Goal: Use online tool/utility: Utilize a website feature to perform a specific function

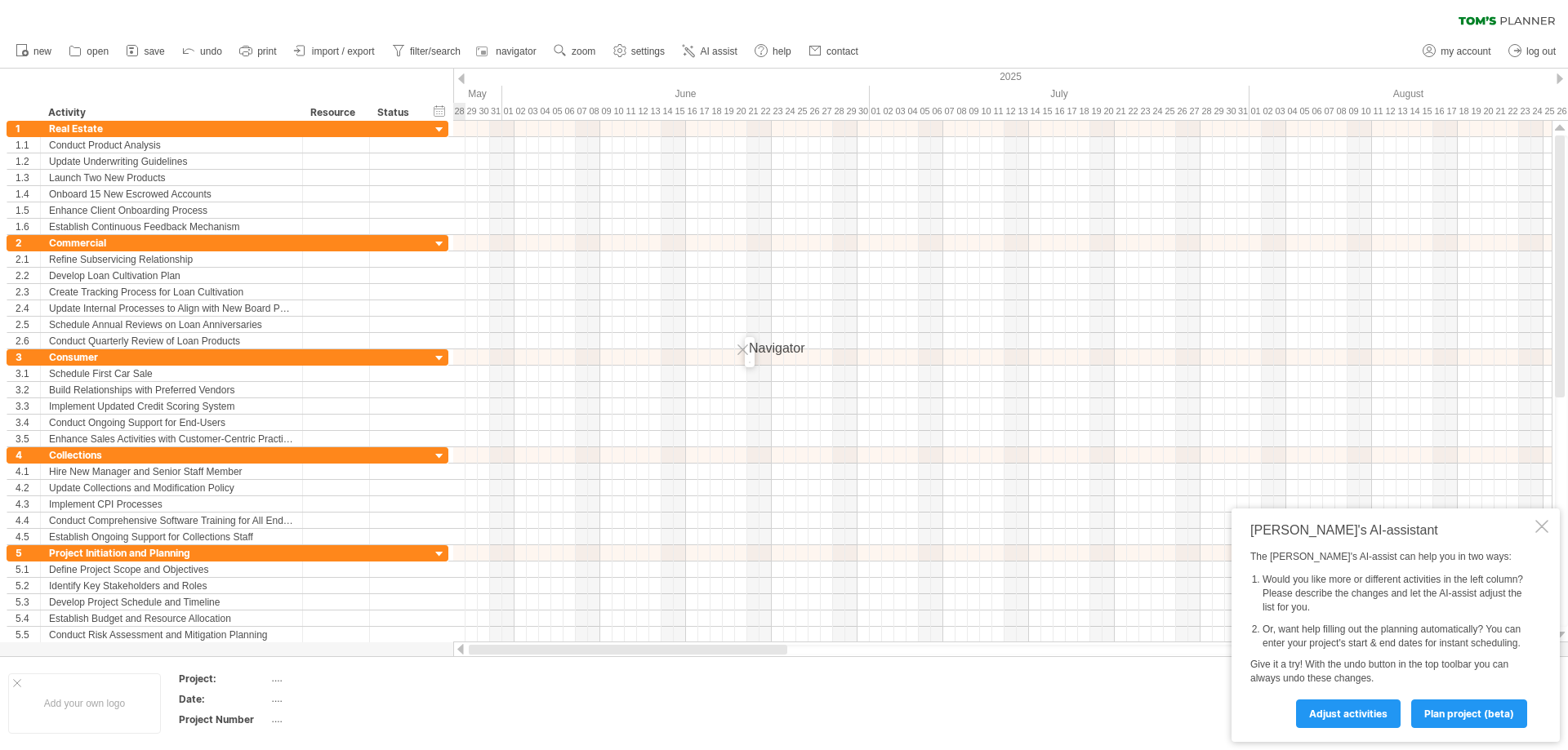
drag, startPoint x: 928, startPoint y: 649, endPoint x: 456, endPoint y: 648, distance: 472.0
click at [456, 651] on div at bounding box center [1002, 649] width 1099 height 16
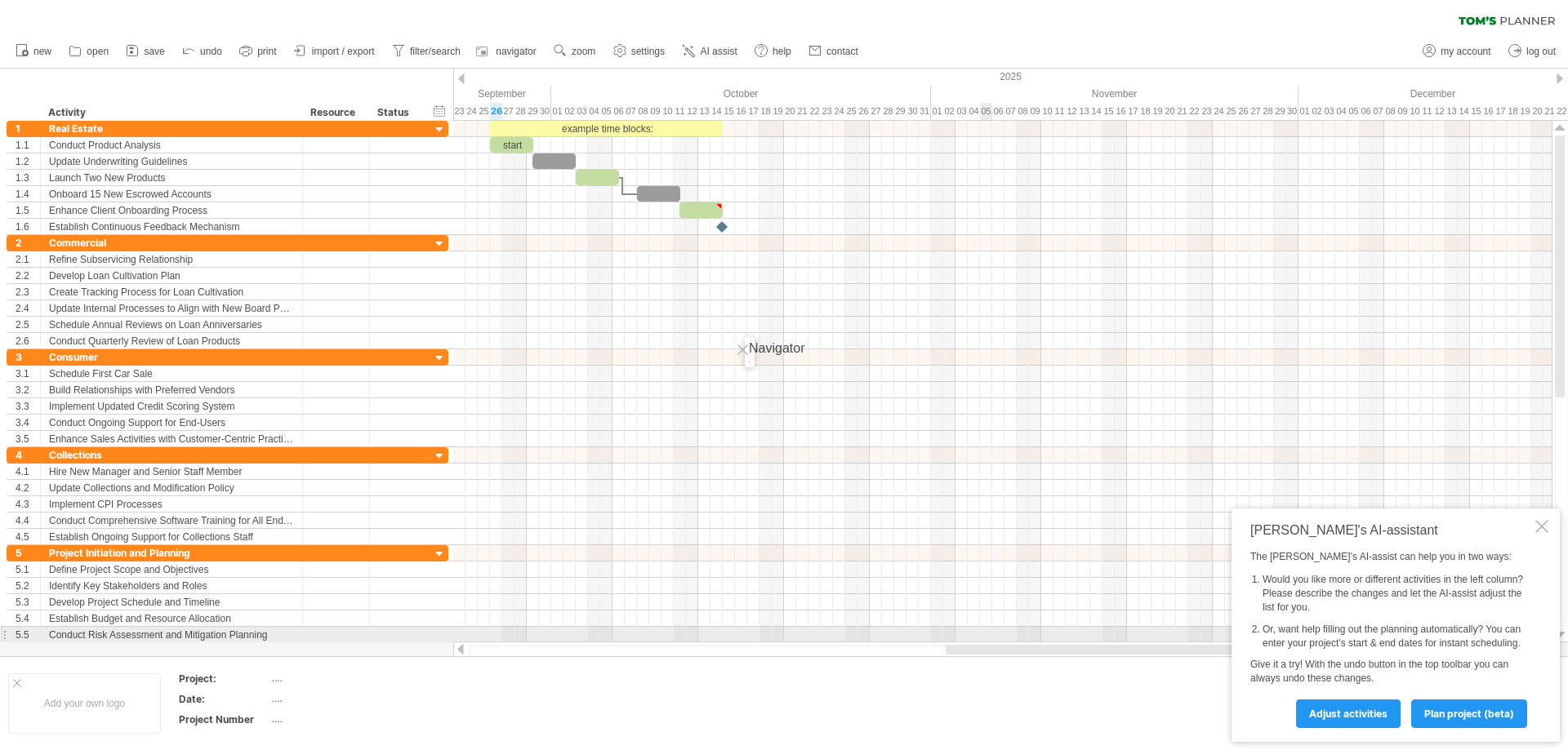
drag, startPoint x: 608, startPoint y: 645, endPoint x: 980, endPoint y: 636, distance: 372.1
click at [980, 636] on div "Trying to reach [DOMAIN_NAME] Connected again... 0% clear filter new 1" at bounding box center [784, 375] width 1568 height 750
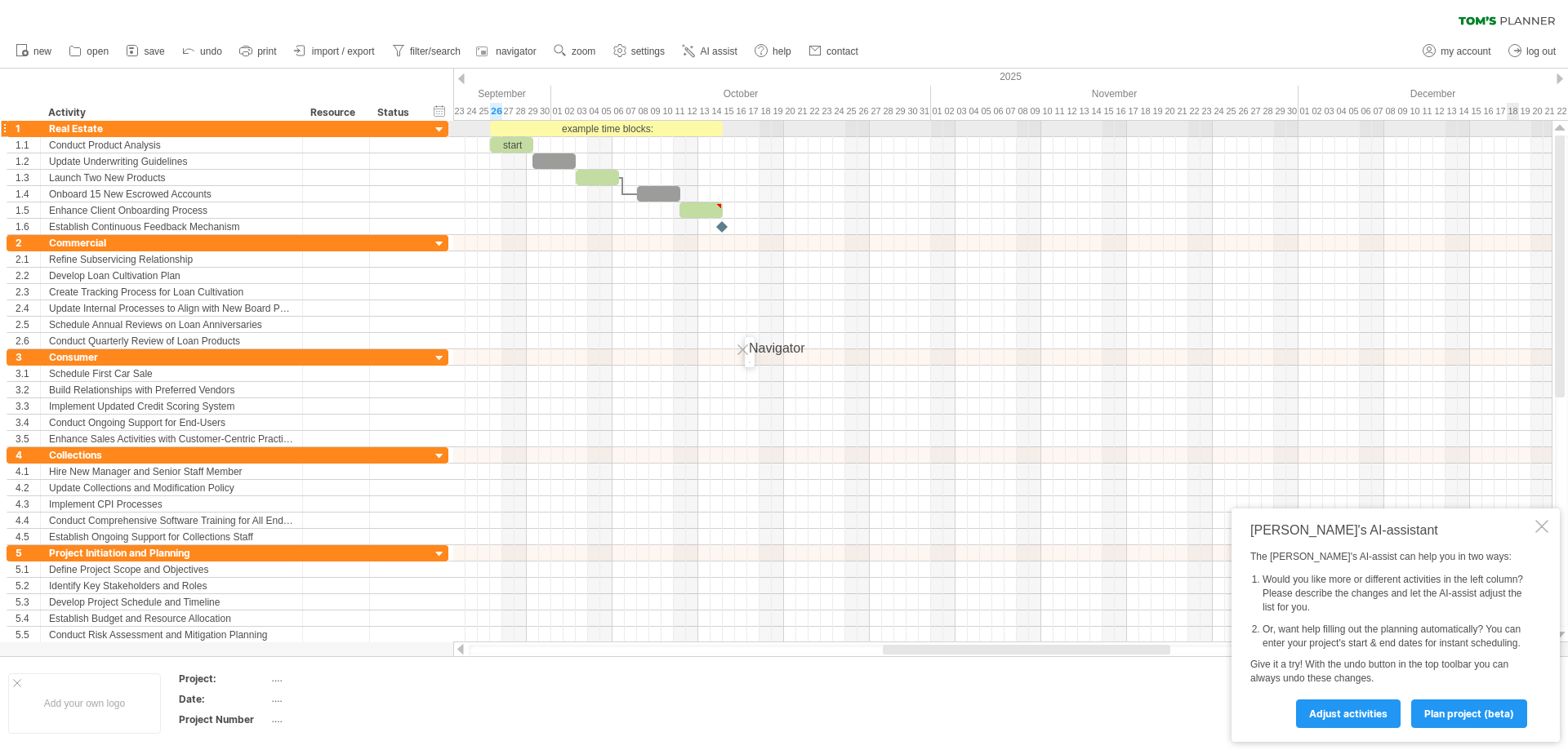
drag, startPoint x: 1562, startPoint y: 369, endPoint x: 1512, endPoint y: 116, distance: 257.9
click at [1512, 116] on div "Trying to reach [DOMAIN_NAME] Connected again... 0% clear filter new 1" at bounding box center [784, 375] width 1568 height 750
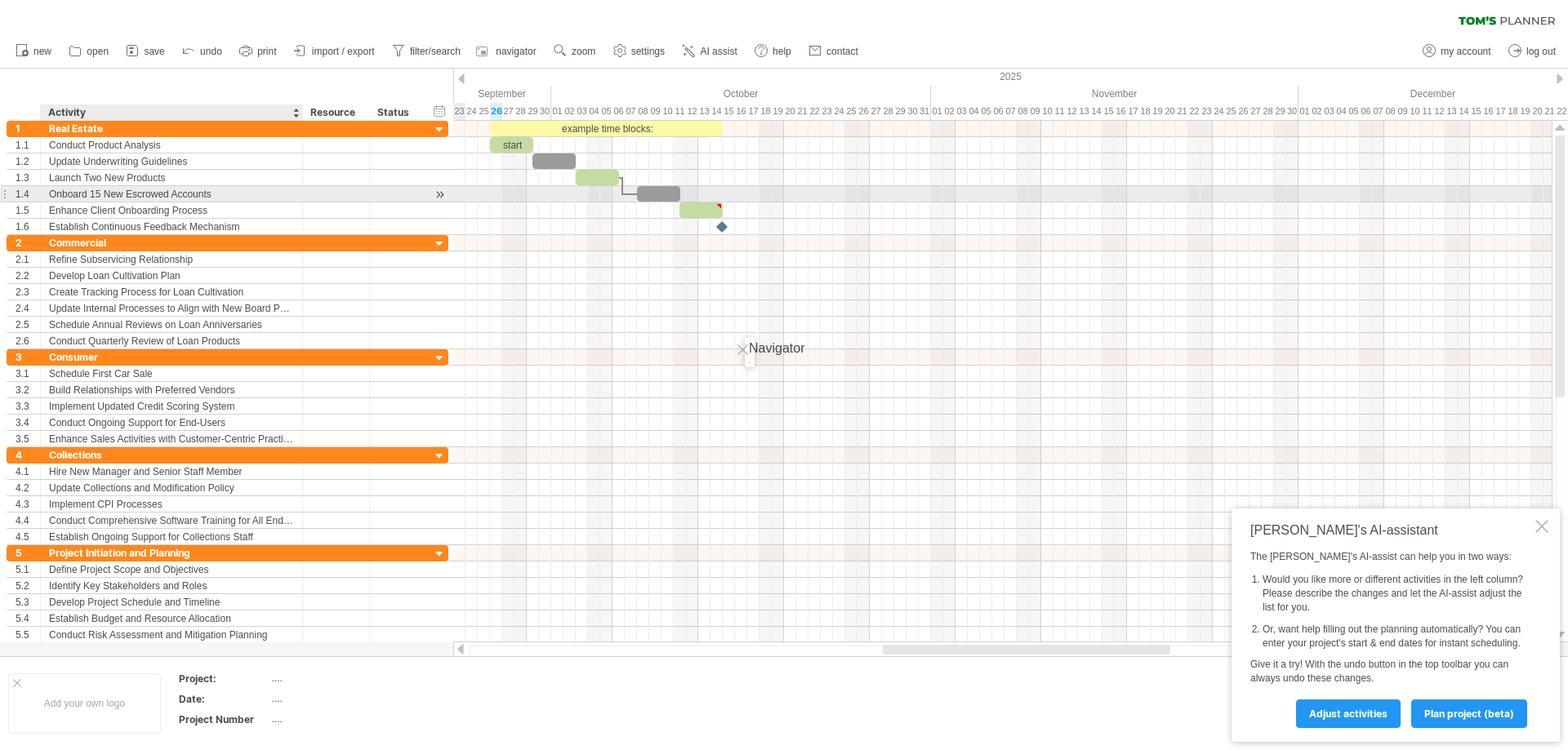
click at [102, 195] on div "Onboard 15 New Escrowed Accounts" at bounding box center [171, 194] width 245 height 15
type input "**********"
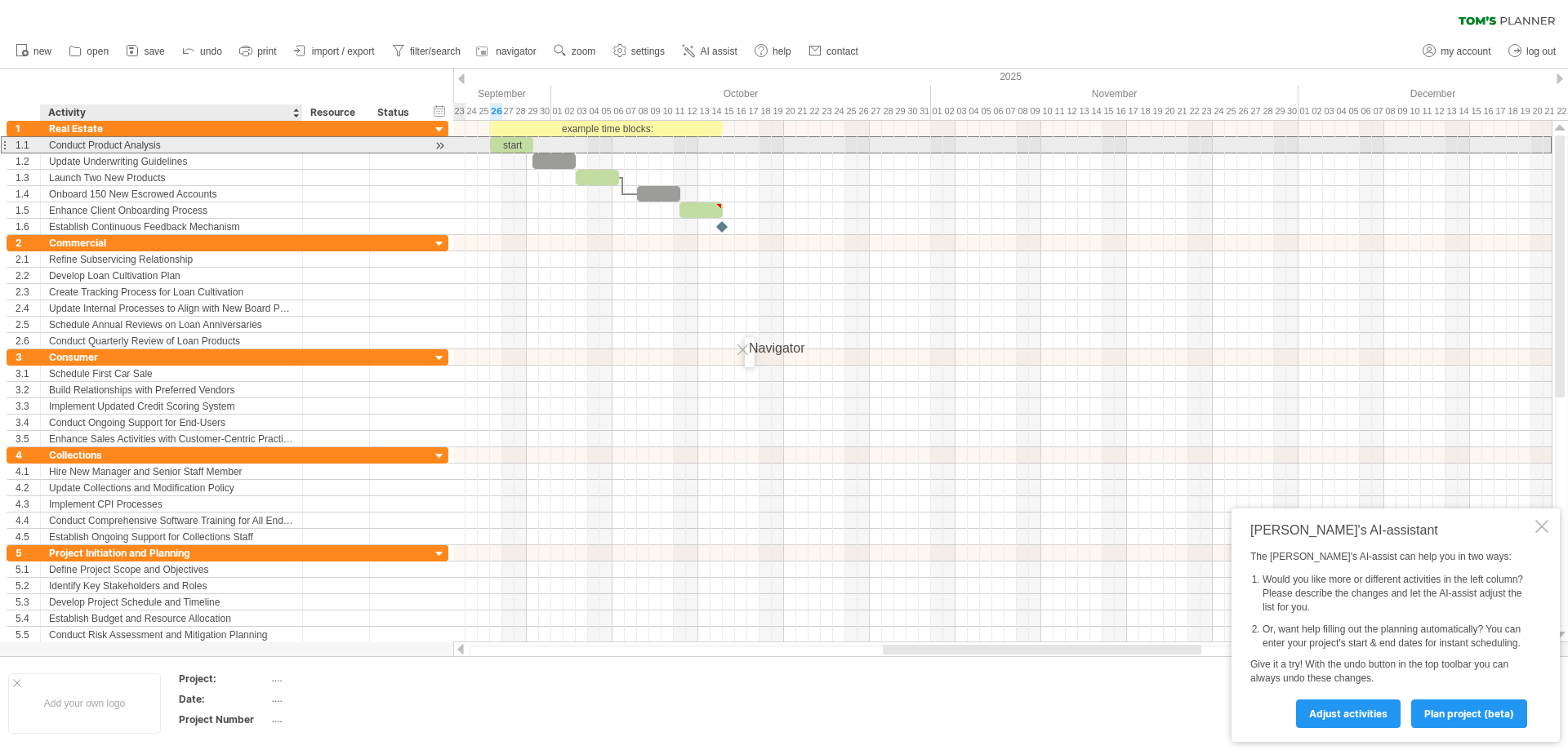
click at [164, 149] on div "Conduct Product Analysis" at bounding box center [171, 145] width 245 height 15
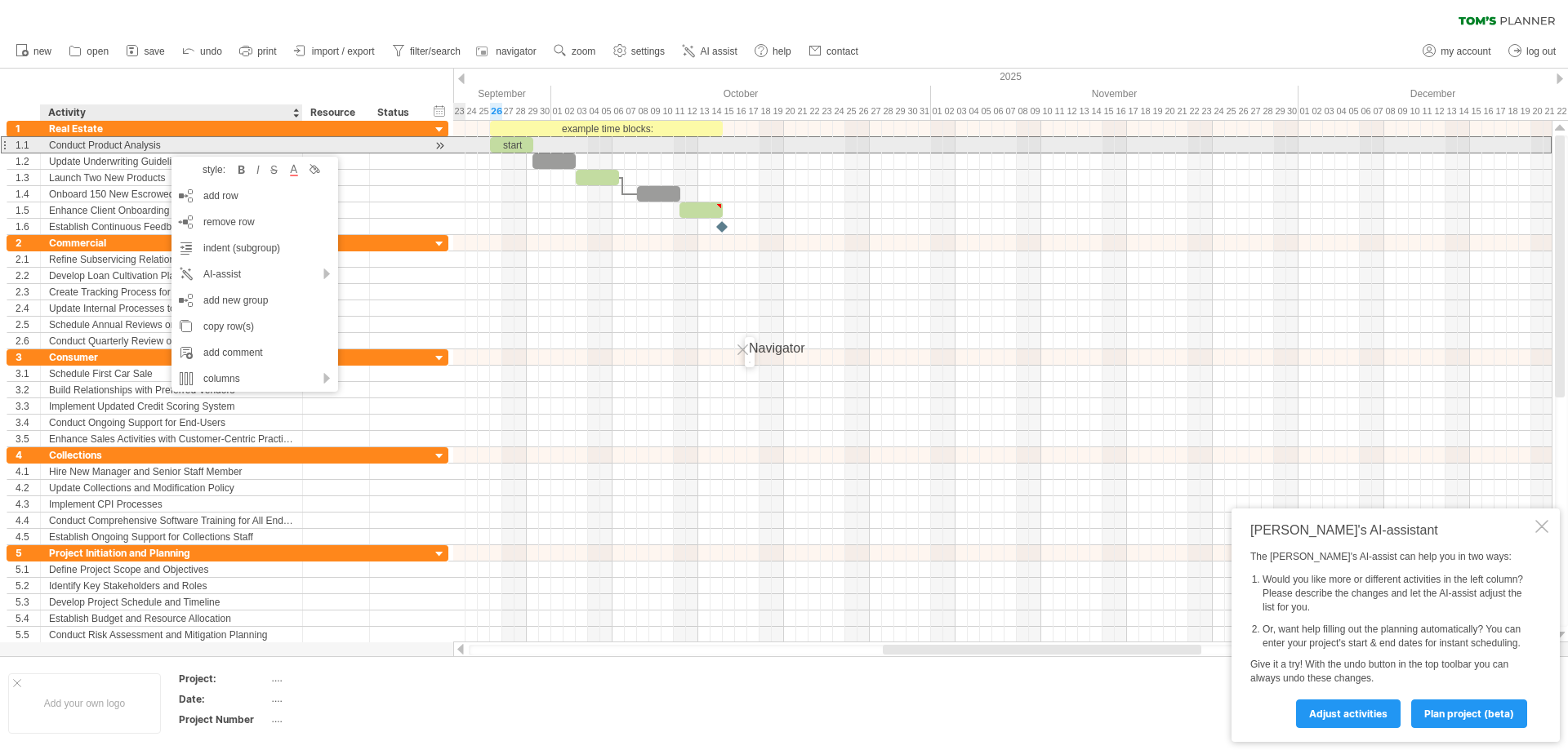
click at [149, 149] on div "Conduct Product Analysis" at bounding box center [171, 145] width 245 height 15
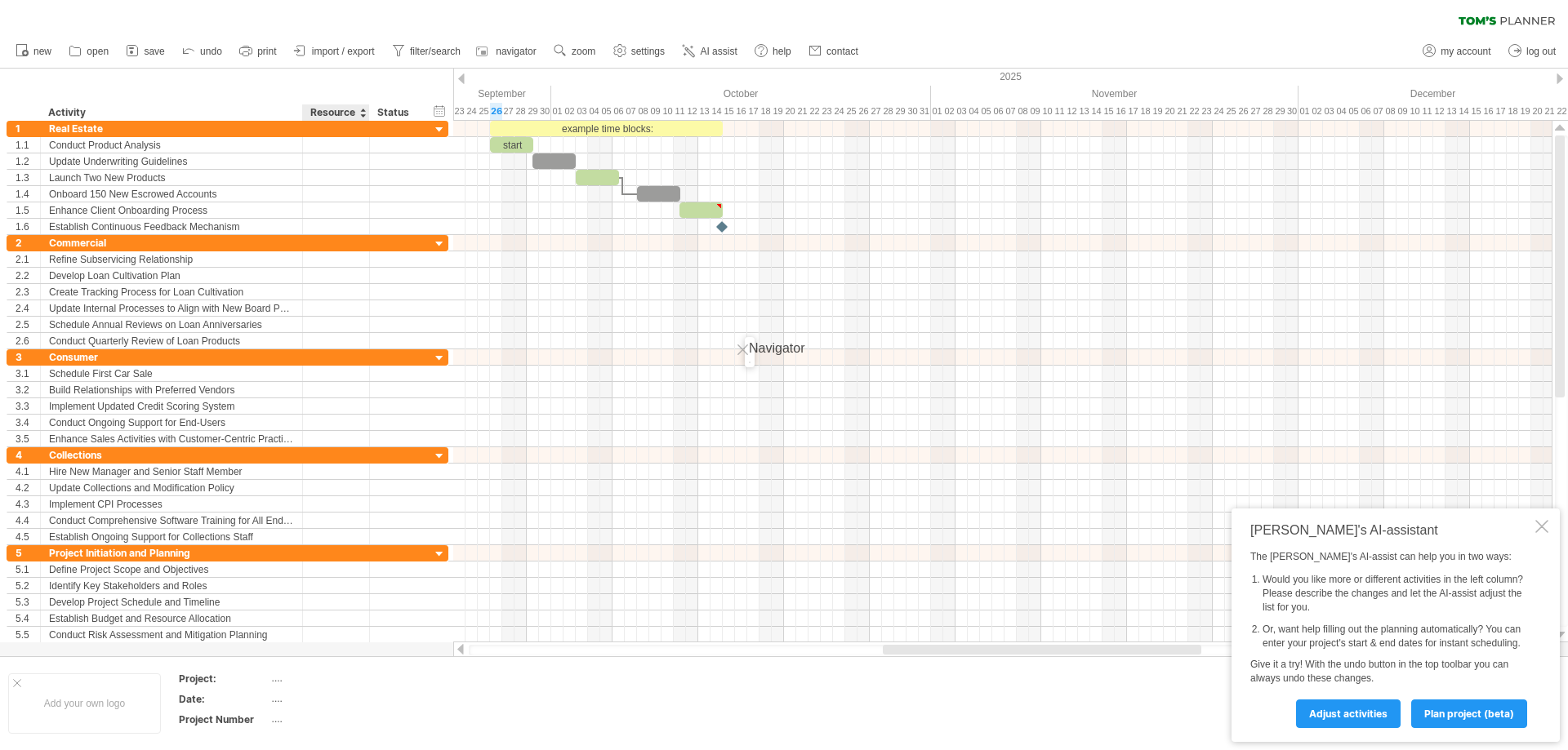
click at [352, 112] on div "Resource" at bounding box center [335, 112] width 49 height 16
click at [357, 113] on input "********" at bounding box center [335, 112] width 49 height 16
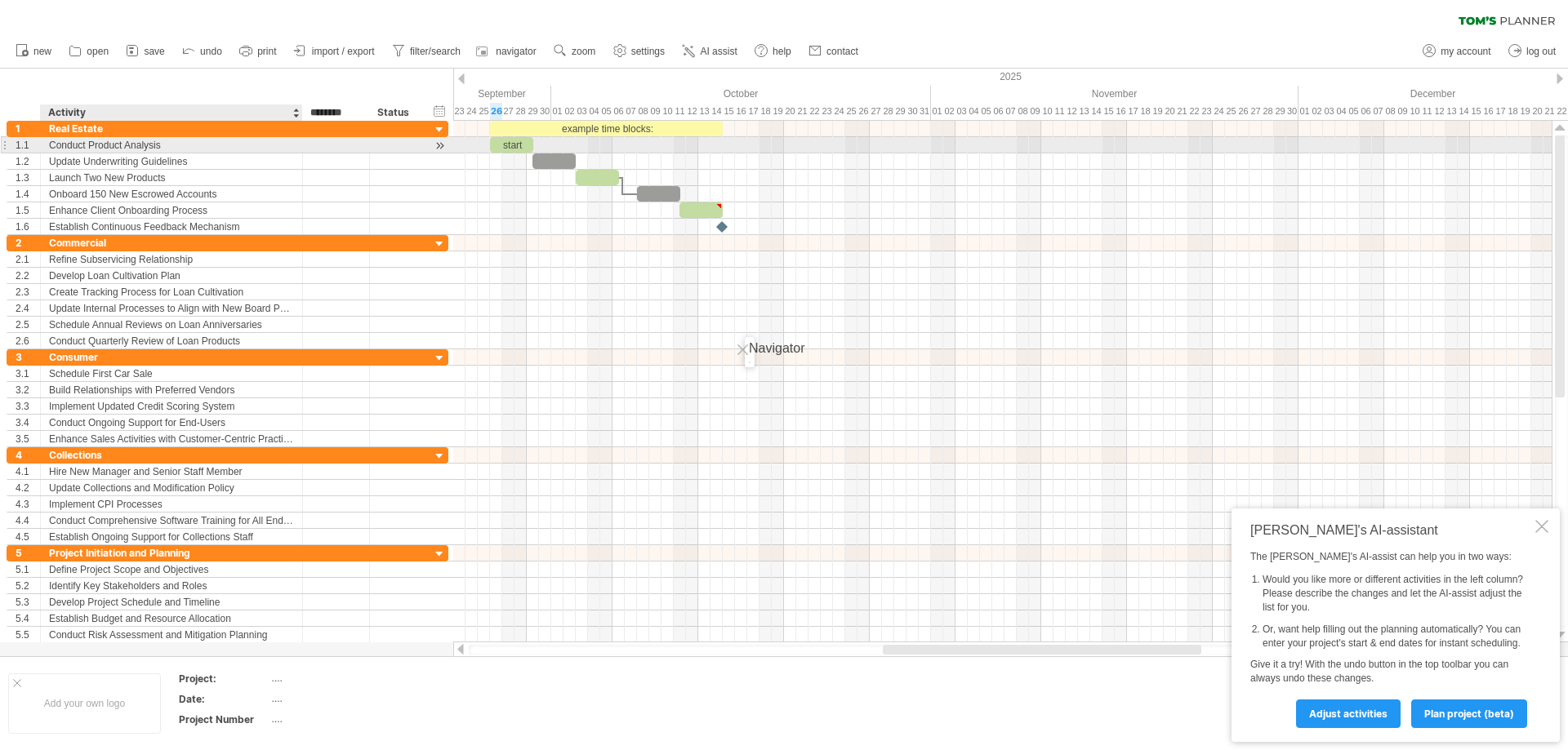
click at [168, 144] on div "Conduct Product Analysis" at bounding box center [171, 145] width 245 height 15
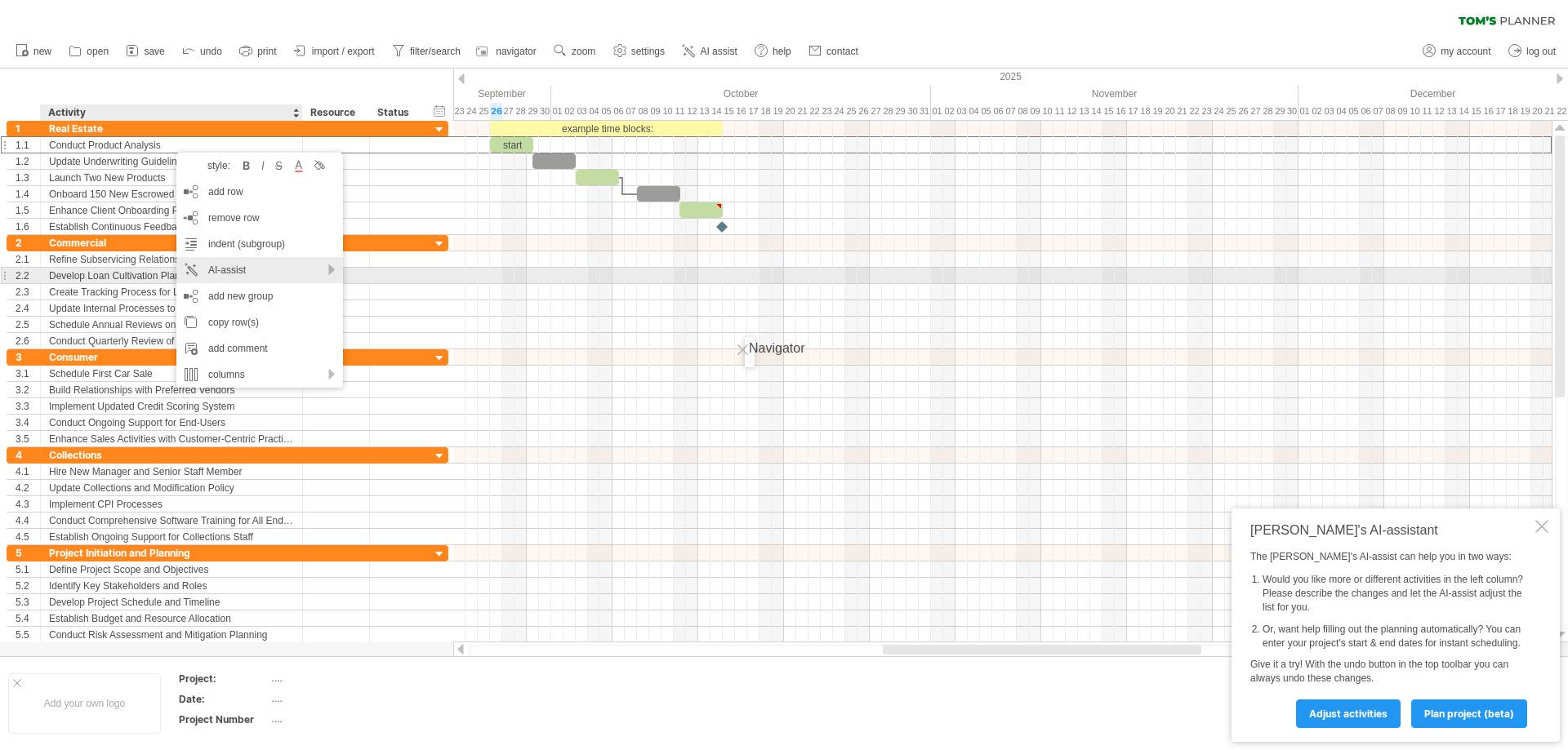
click at [317, 272] on div "AI-assist" at bounding box center [259, 270] width 166 height 26
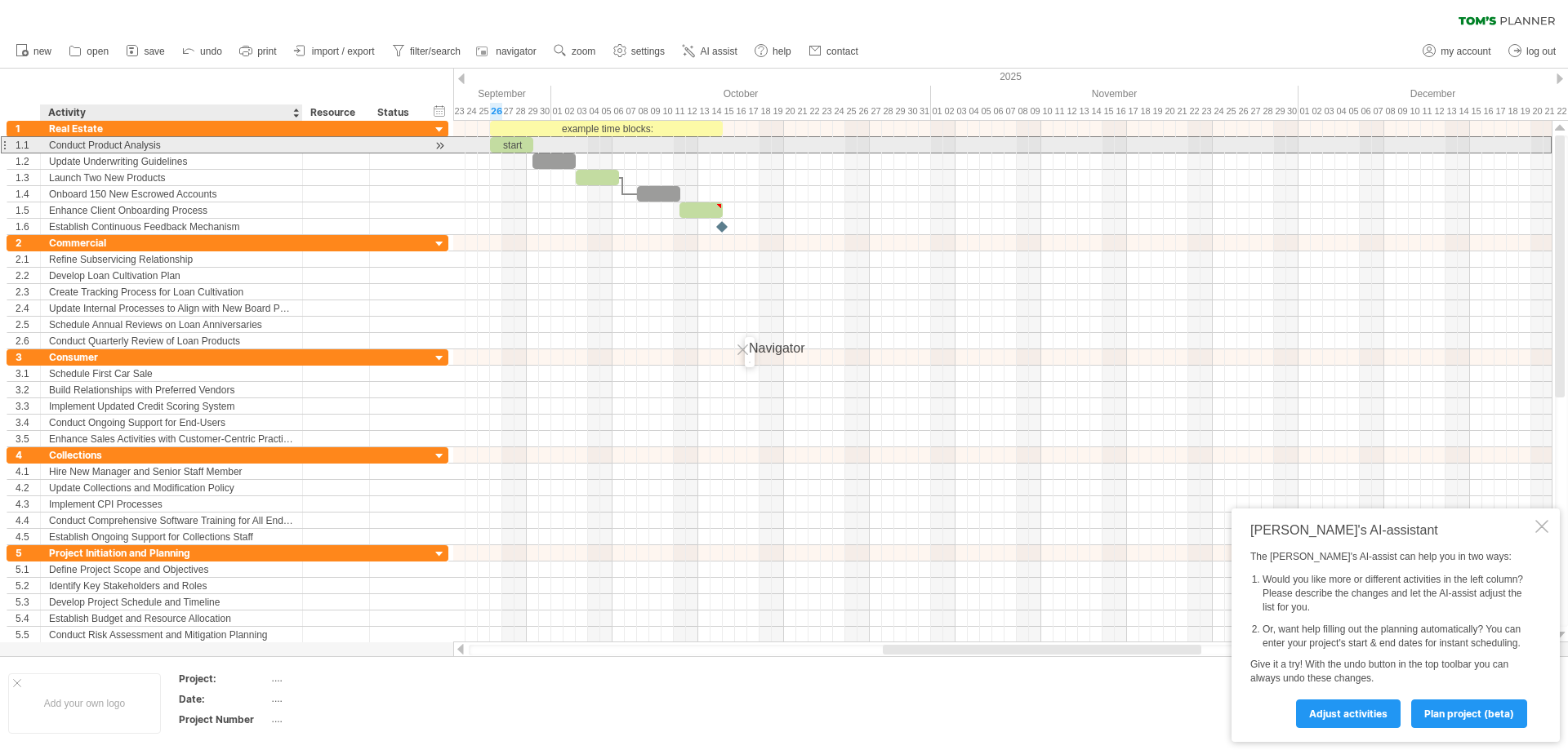
click at [128, 141] on div "Conduct Product Analysis" at bounding box center [171, 145] width 245 height 15
click at [107, 143] on input "**********" at bounding box center [171, 145] width 245 height 15
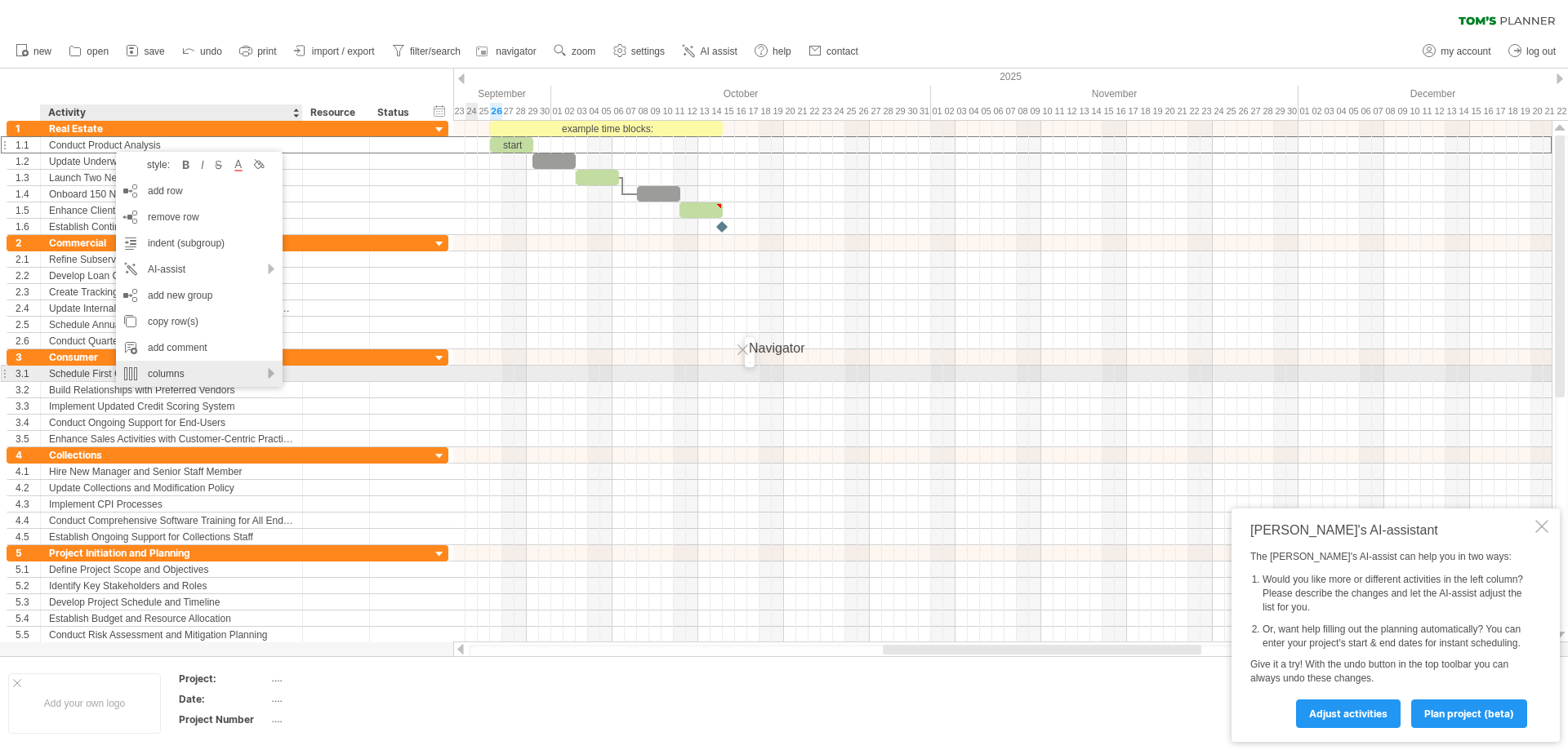
click at [272, 373] on div "columns" at bounding box center [199, 374] width 166 height 26
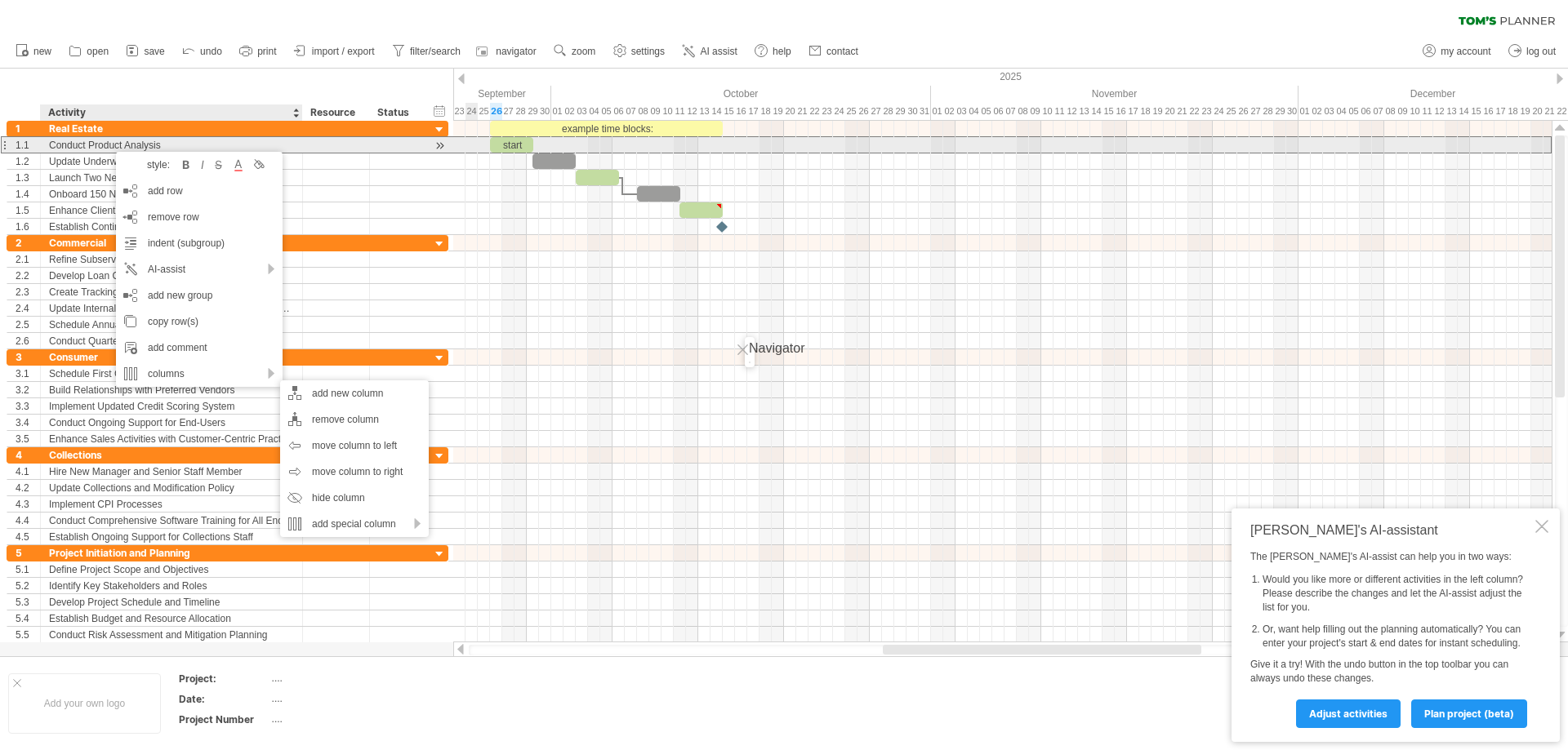
click at [76, 143] on div "Conduct Product Analysis" at bounding box center [171, 145] width 245 height 15
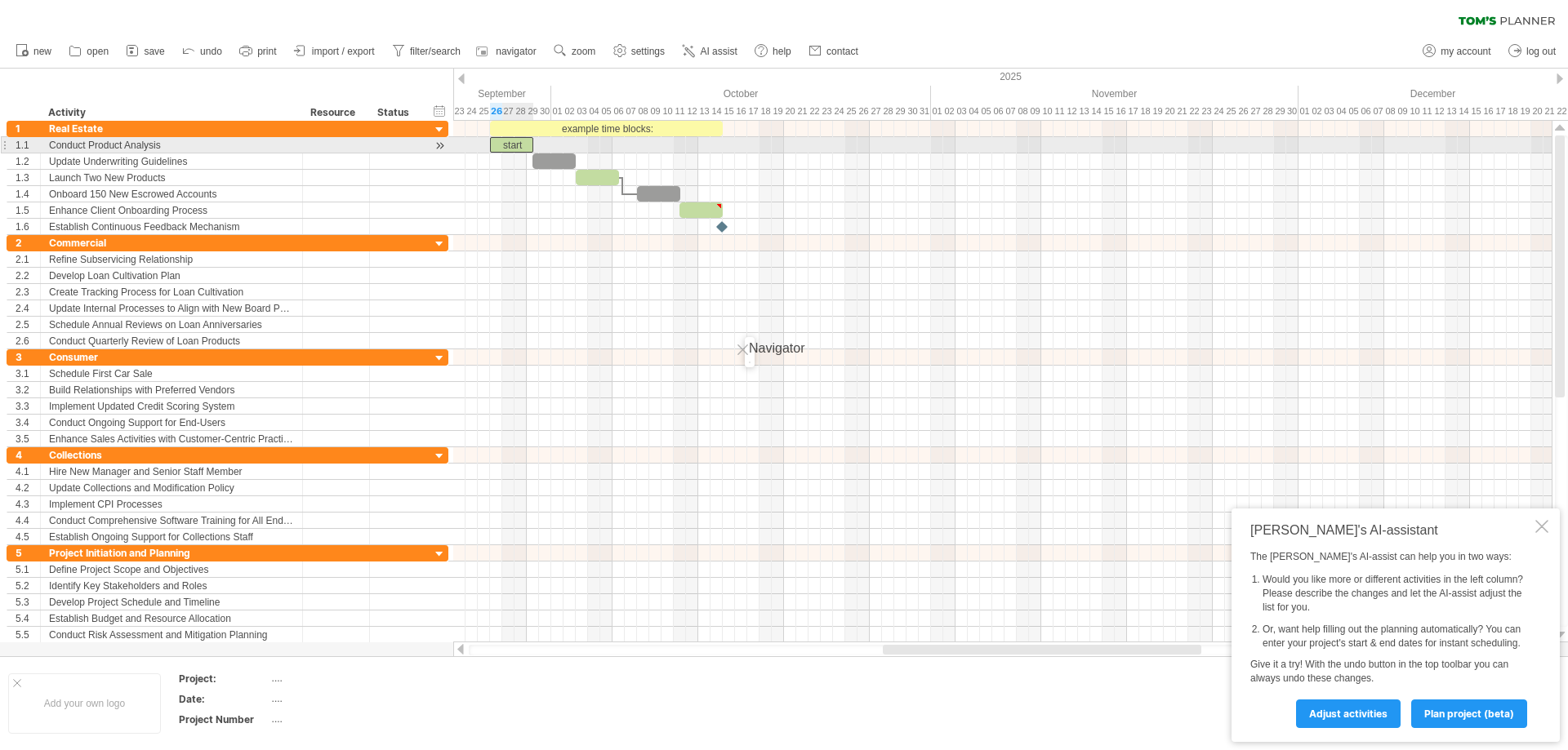
click at [516, 146] on div "start" at bounding box center [511, 145] width 44 height 15
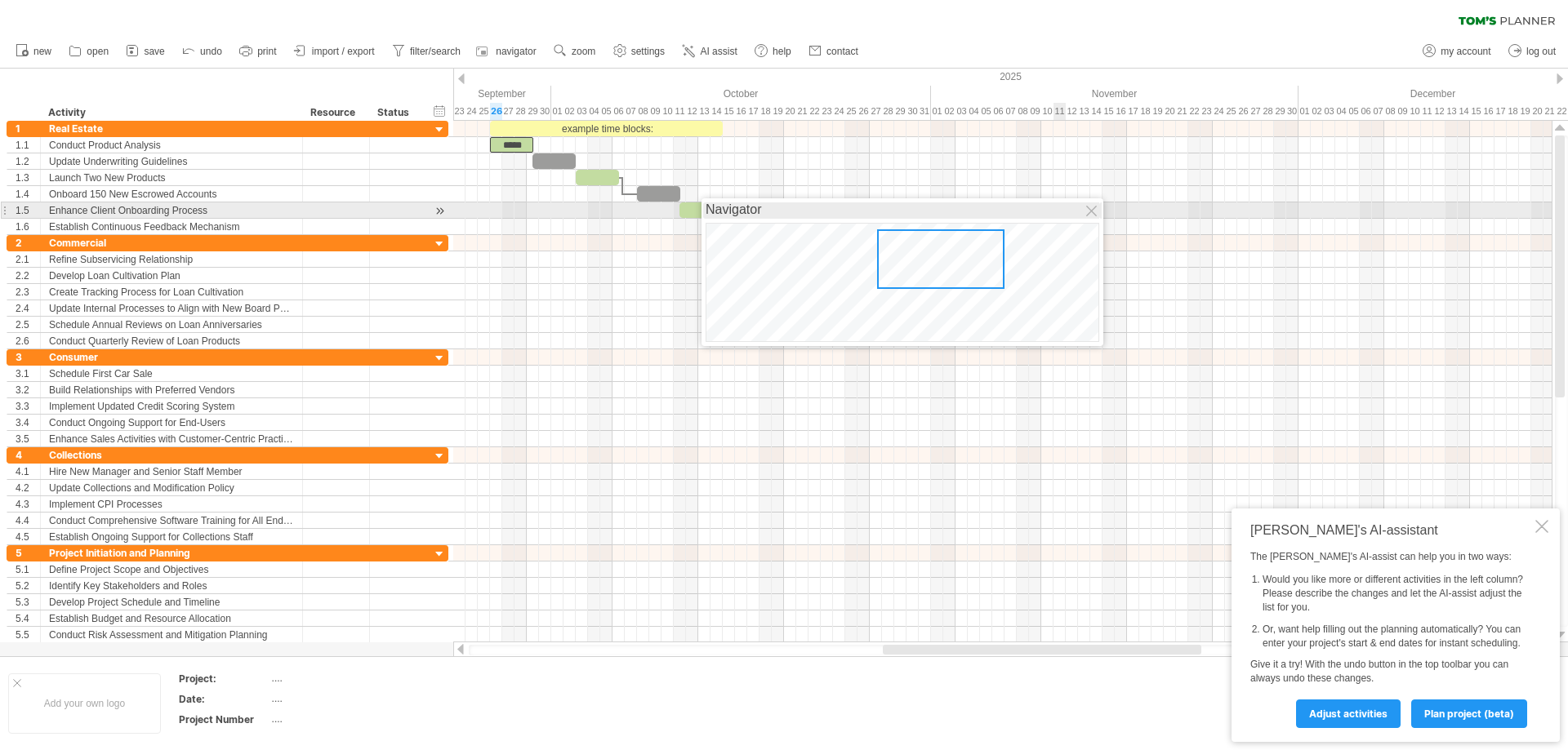
drag, startPoint x: 1096, startPoint y: 346, endPoint x: 1052, endPoint y: 208, distance: 144.8
click at [1052, 208] on div "Navigator" at bounding box center [902, 210] width 394 height 16
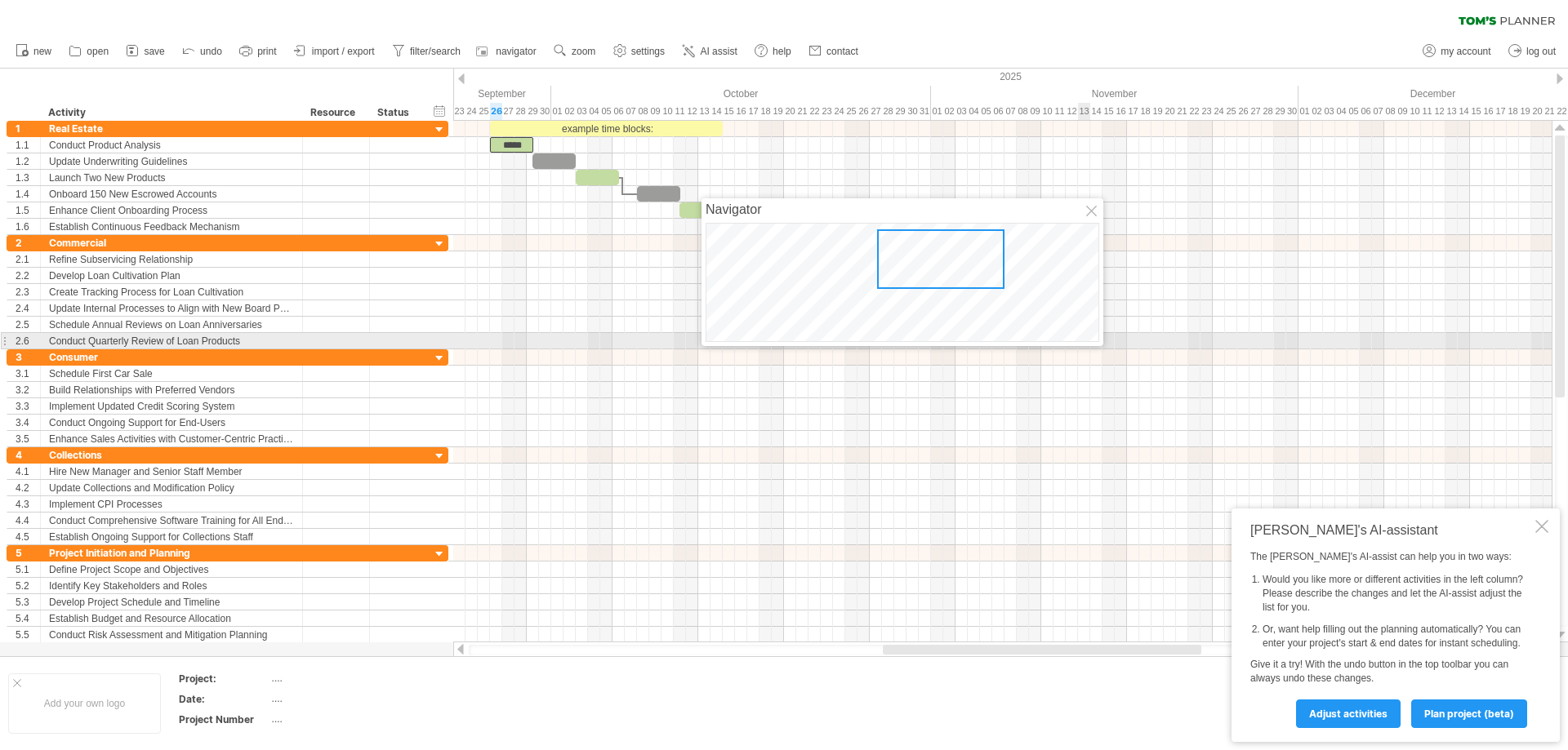
click at [1090, 342] on div "Navigator" at bounding box center [902, 272] width 402 height 148
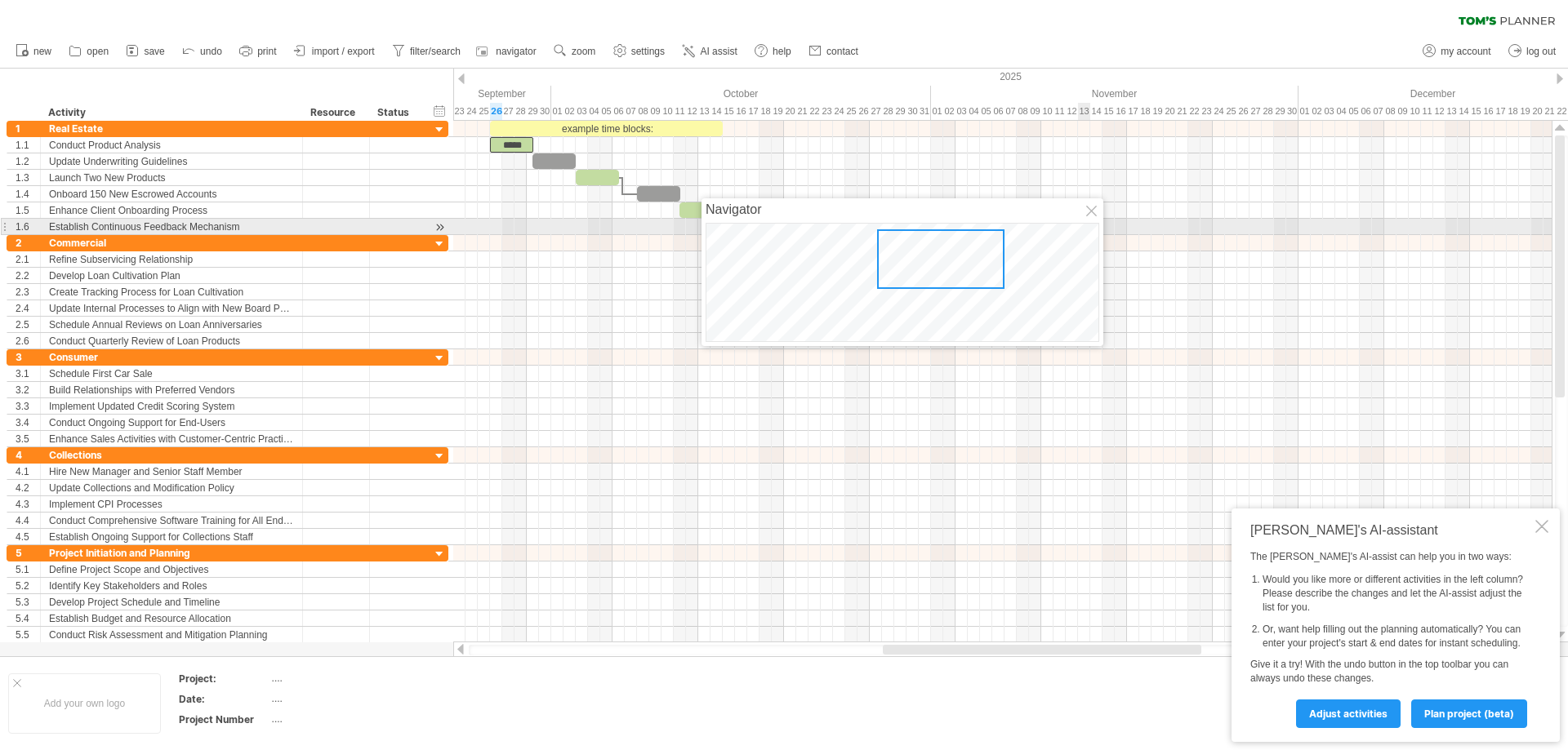
click at [1091, 222] on div "Navigator" at bounding box center [902, 272] width 402 height 148
click at [1091, 217] on div at bounding box center [1092, 212] width 13 height 13
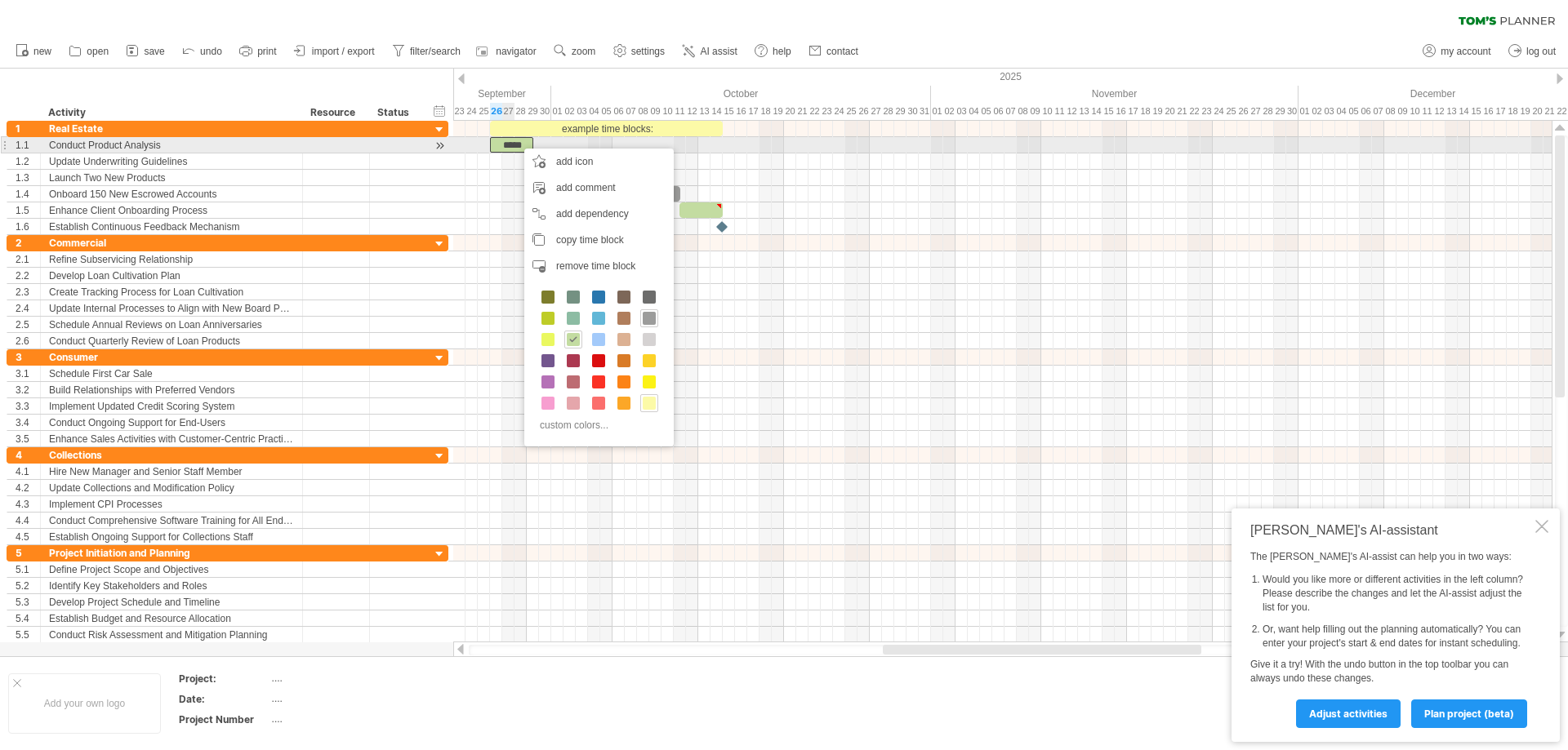
click at [503, 147] on div "*****" at bounding box center [511, 145] width 44 height 15
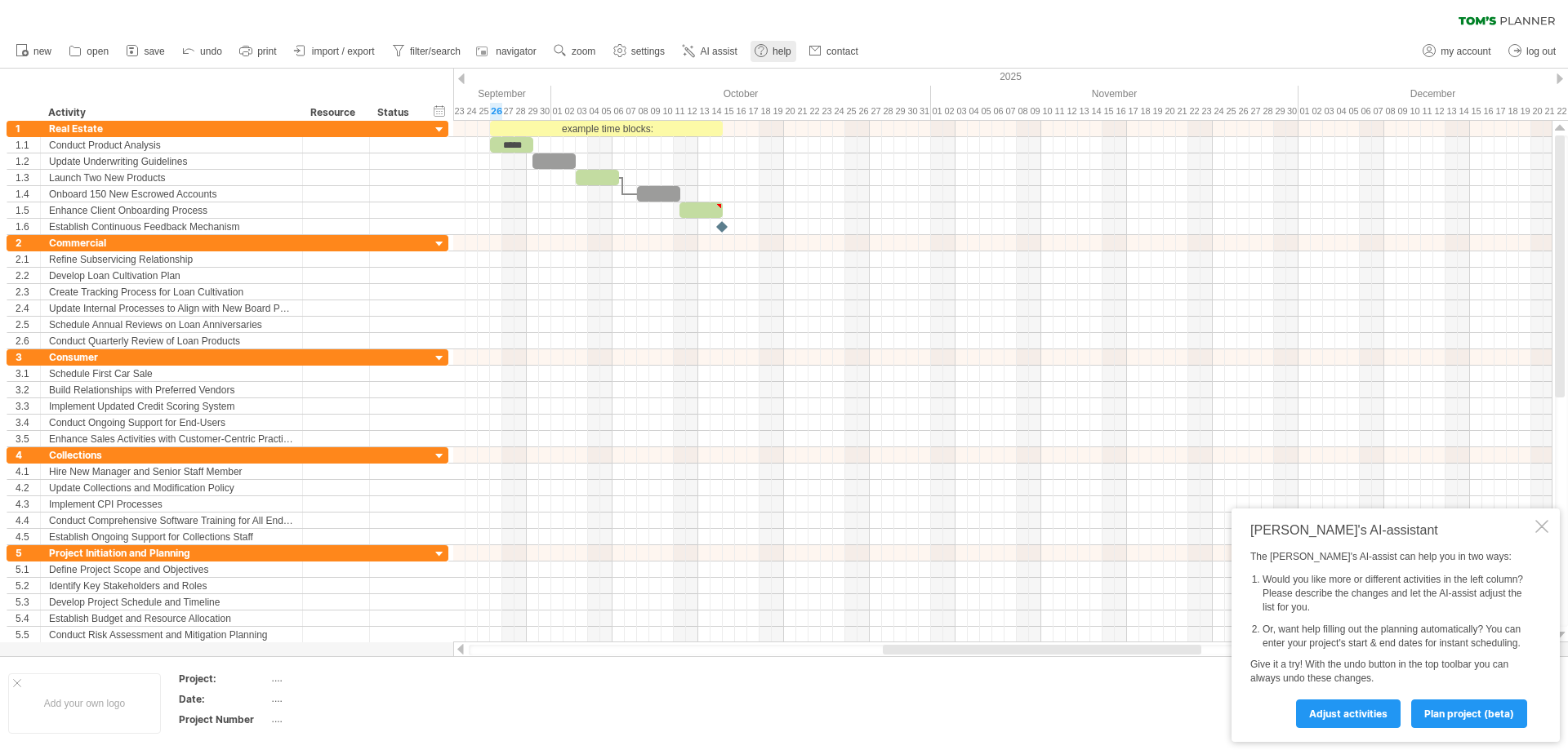
click at [769, 53] on use at bounding box center [761, 50] width 16 height 16
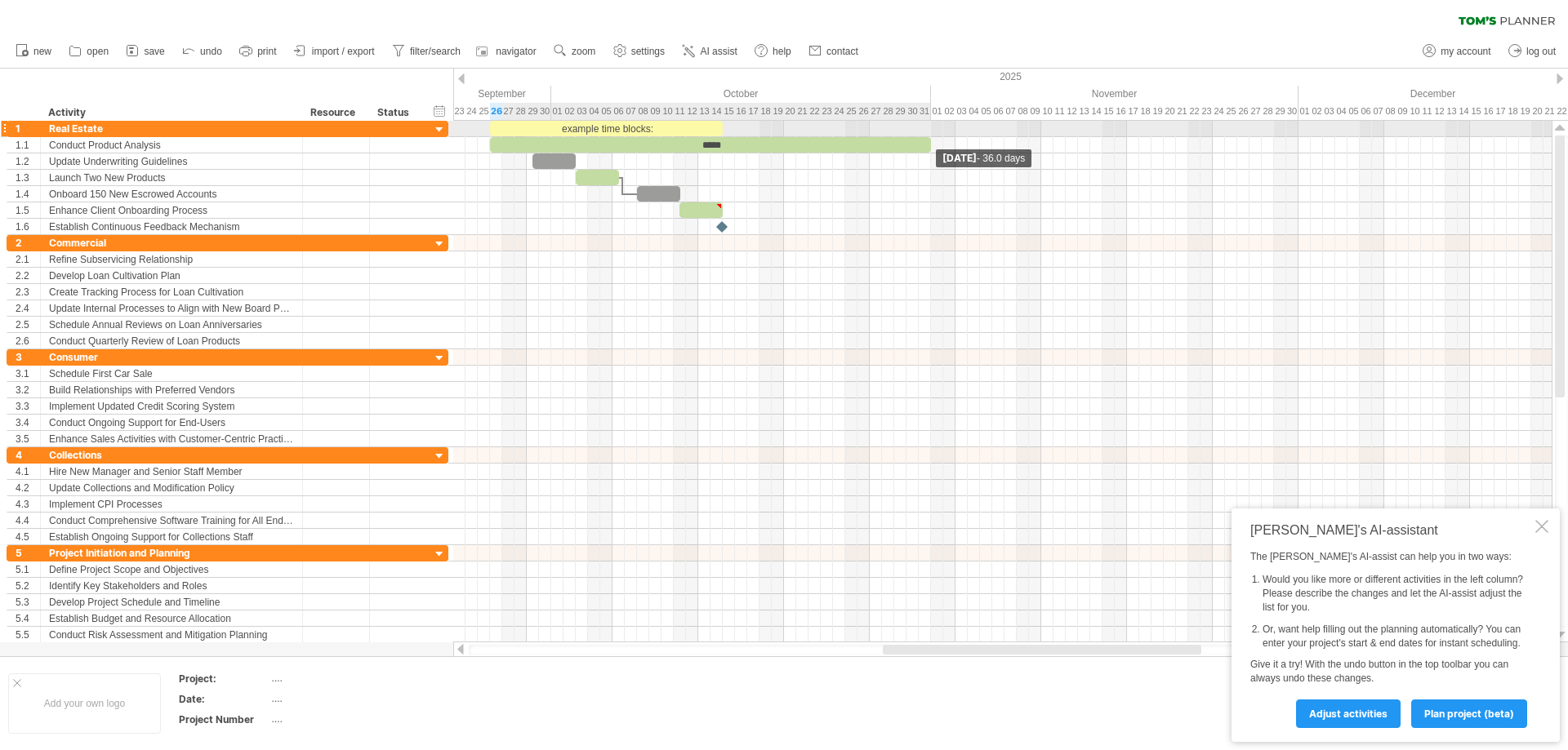
drag, startPoint x: 532, startPoint y: 145, endPoint x: 928, endPoint y: 123, distance: 396.6
click at [928, 123] on div "example time blocks: ***** [DATE] - 36.0 days [DATE]" at bounding box center [1002, 381] width 1099 height 522
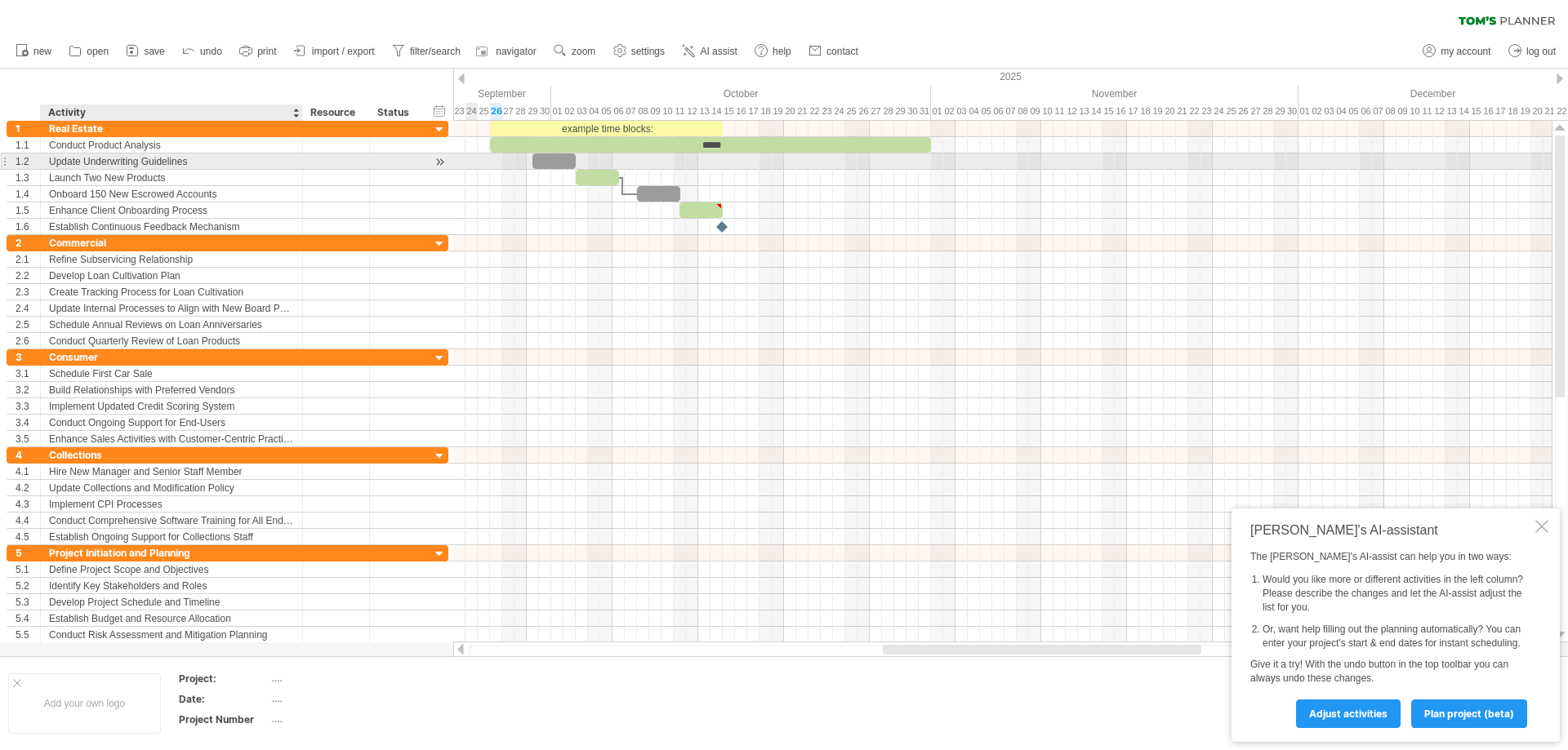
click at [143, 165] on div "Update Underwriting Guidelines" at bounding box center [171, 162] width 245 height 15
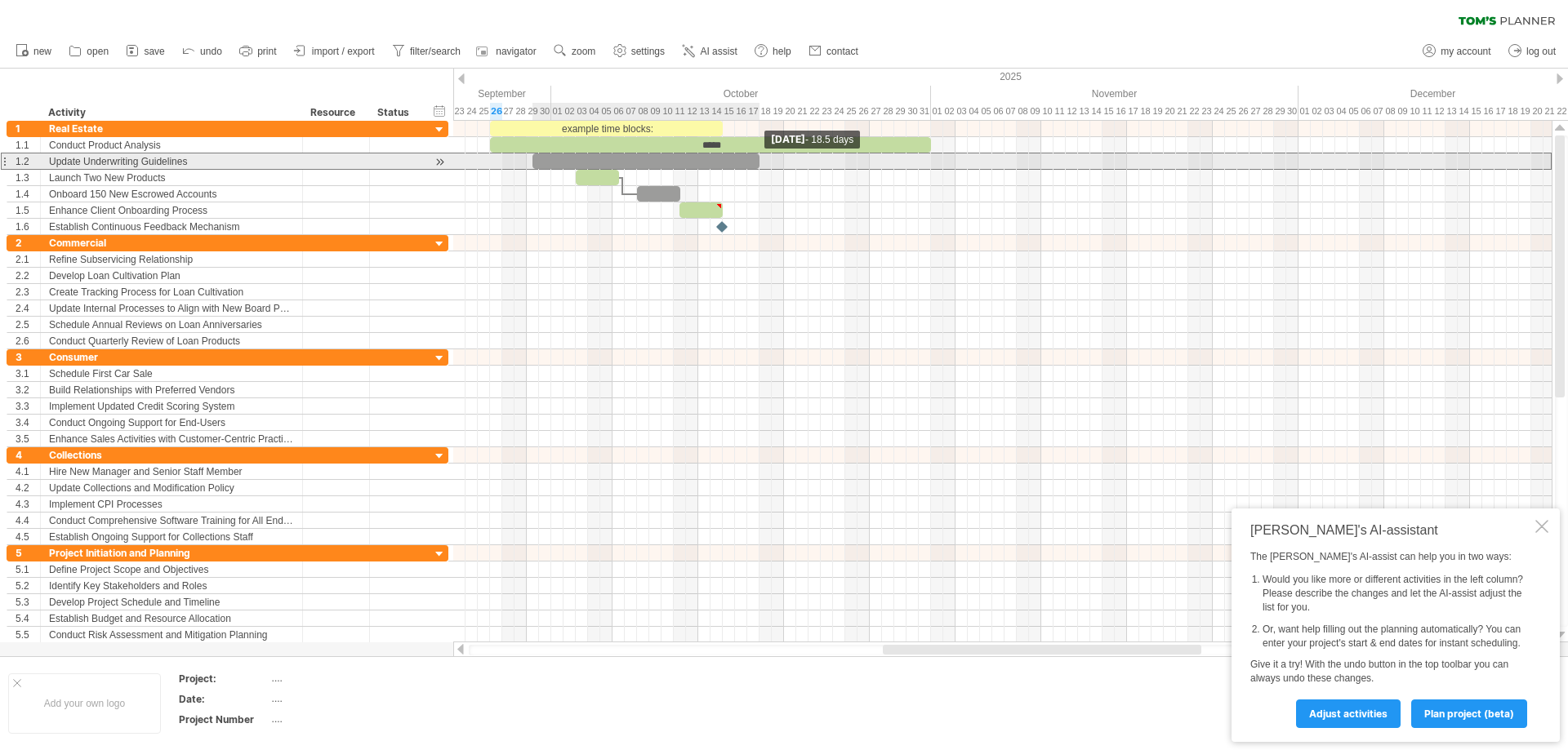
drag, startPoint x: 573, startPoint y: 155, endPoint x: 757, endPoint y: 159, distance: 184.0
click at [757, 159] on span at bounding box center [759, 162] width 7 height 15
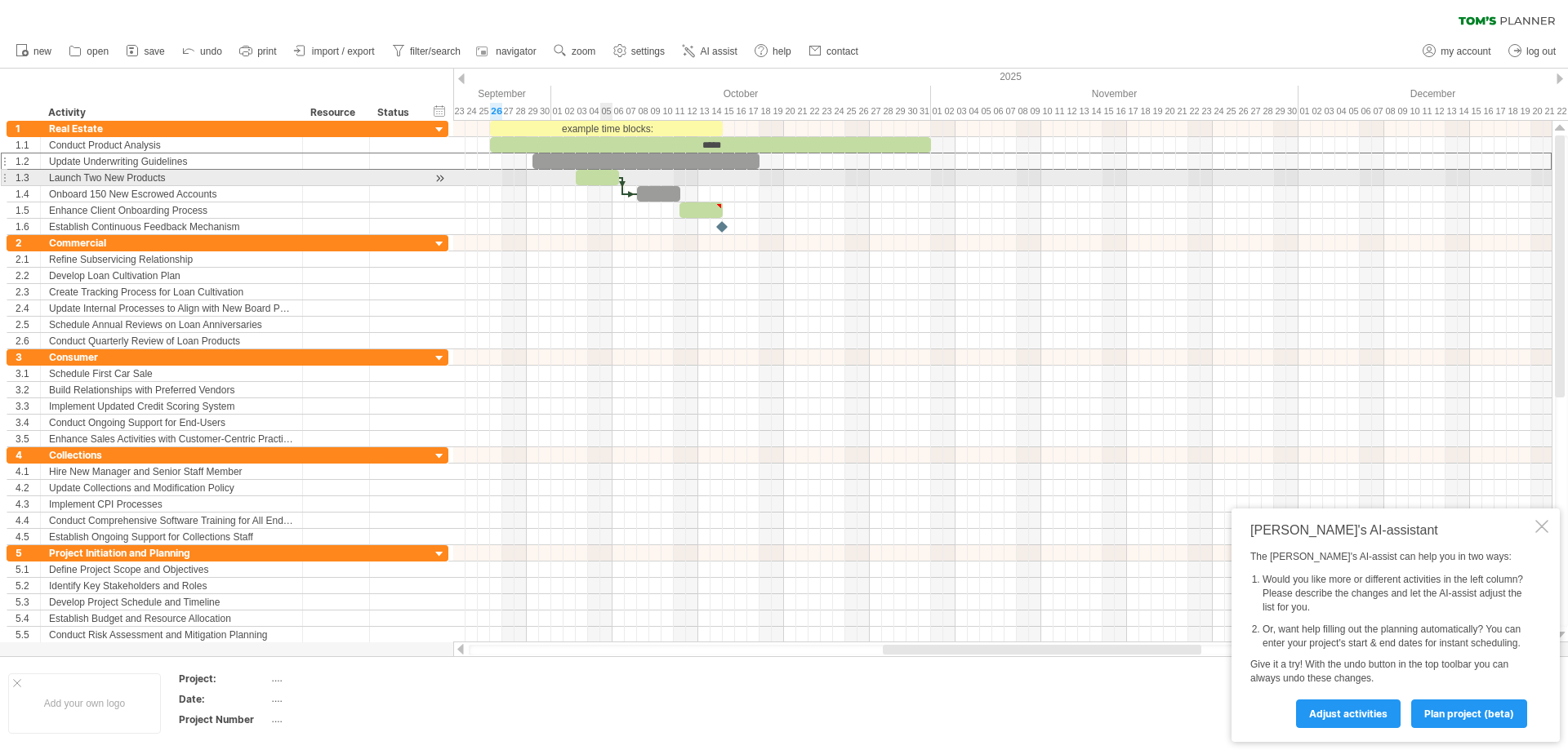
click at [608, 175] on div at bounding box center [597, 177] width 44 height 15
drag, startPoint x: 605, startPoint y: 172, endPoint x: 1499, endPoint y: 167, distance: 894.0
click at [1499, 167] on div "example time blocks: ***** [DATE] [DATE]" at bounding box center [1002, 381] width 1099 height 522
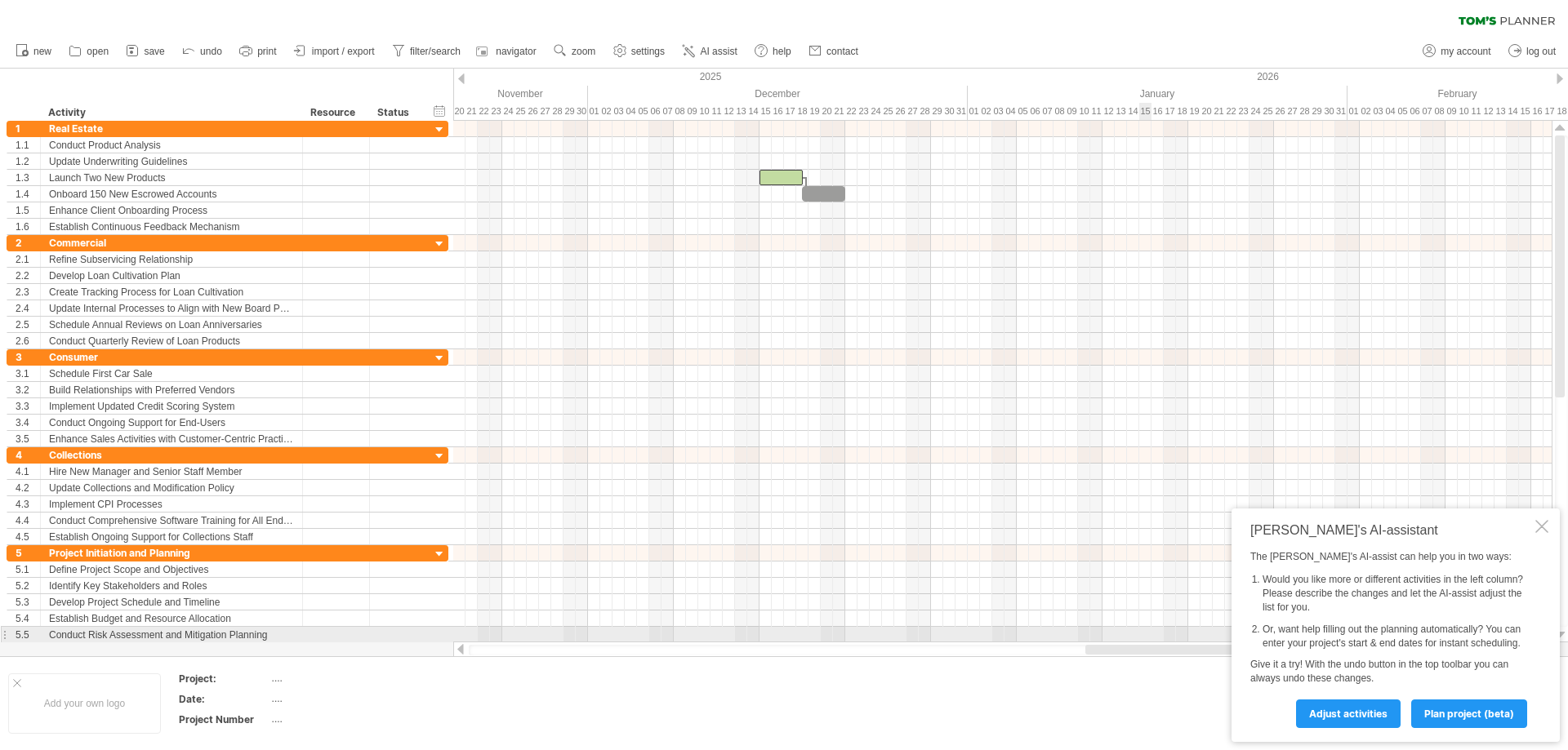
drag, startPoint x: 943, startPoint y: 647, endPoint x: 1145, endPoint y: 634, distance: 202.4
click at [1145, 634] on div "Trying to reach [DOMAIN_NAME] Connected again... 0% clear filter new 1" at bounding box center [784, 375] width 1568 height 750
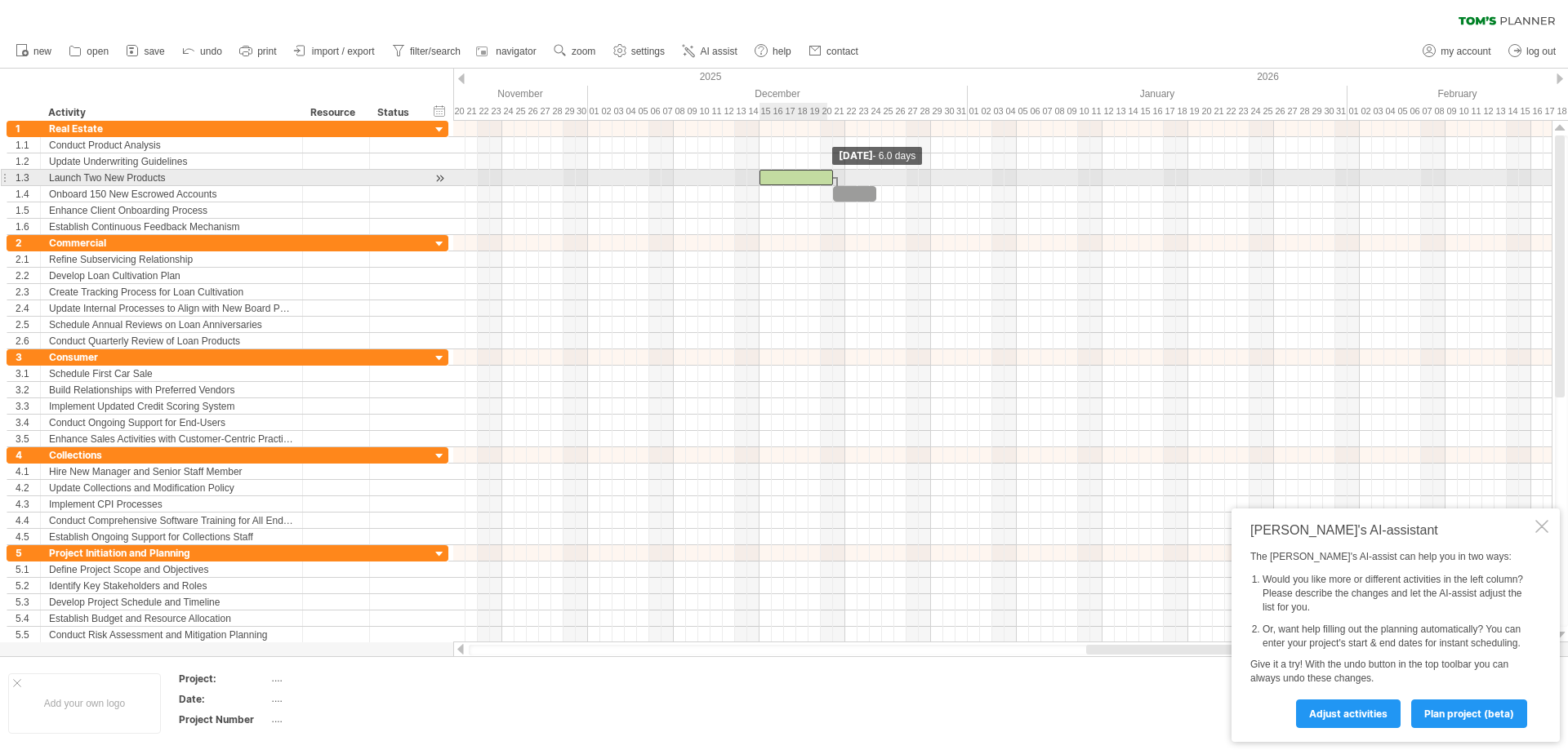
drag, startPoint x: 801, startPoint y: 175, endPoint x: 831, endPoint y: 175, distance: 30.0
click at [831, 175] on span at bounding box center [832, 177] width 7 height 15
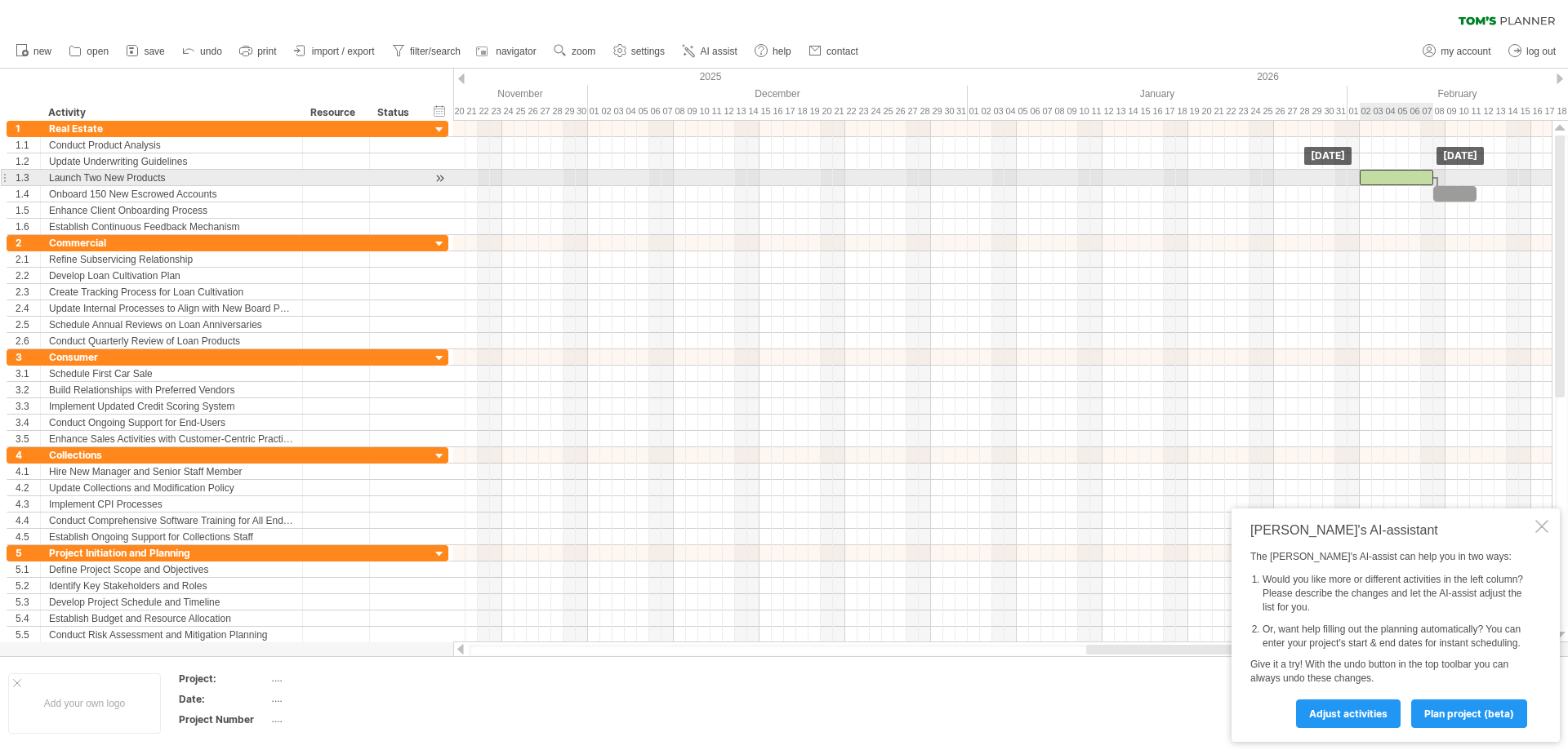
drag, startPoint x: 790, startPoint y: 173, endPoint x: 1391, endPoint y: 174, distance: 601.0
click at [1391, 174] on div at bounding box center [1396, 177] width 74 height 15
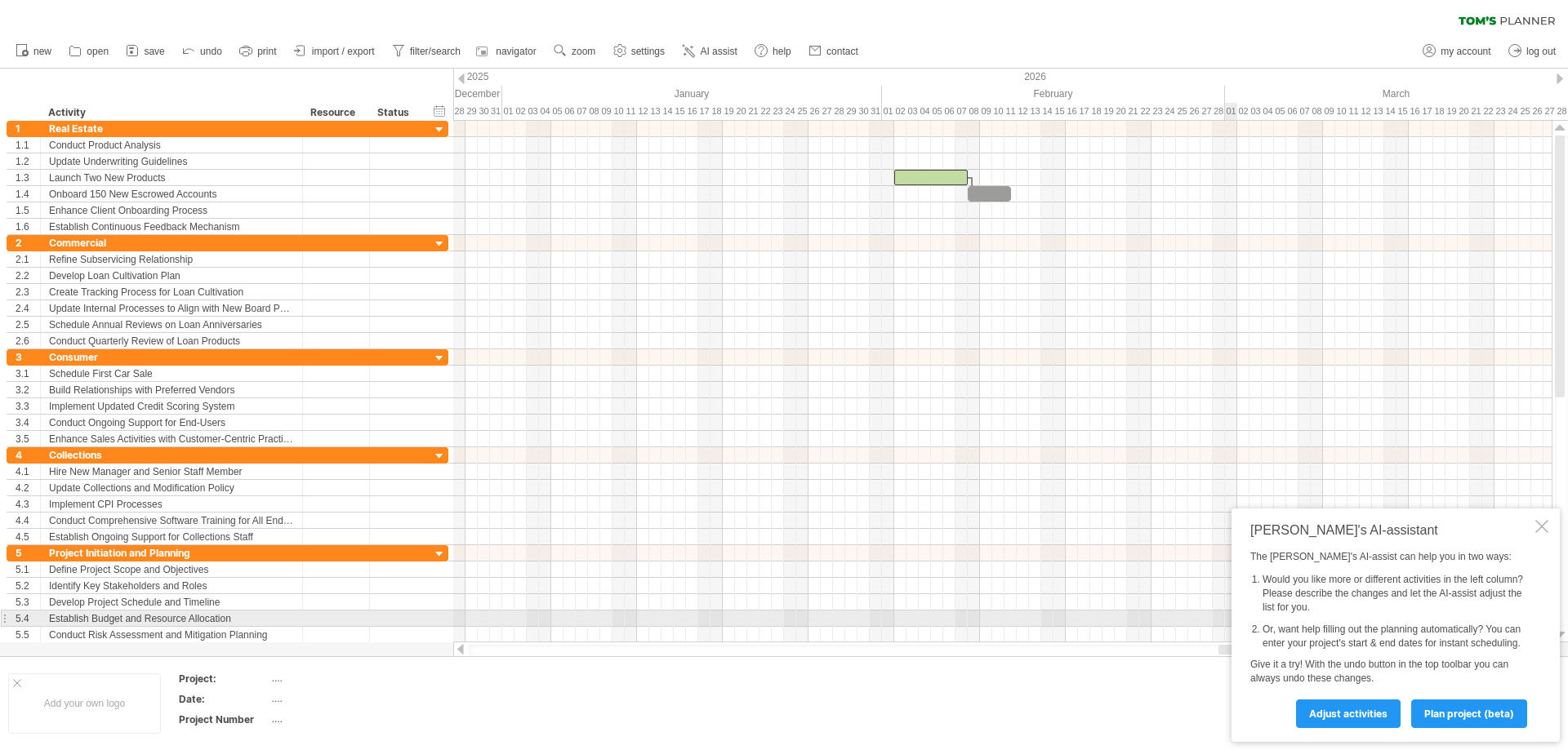
drag, startPoint x: 1097, startPoint y: 651, endPoint x: 1332, endPoint y: 612, distance: 238.2
click at [1332, 612] on div "Trying to reach [DOMAIN_NAME] Connected again... 0% clear filter new 1" at bounding box center [784, 375] width 1568 height 750
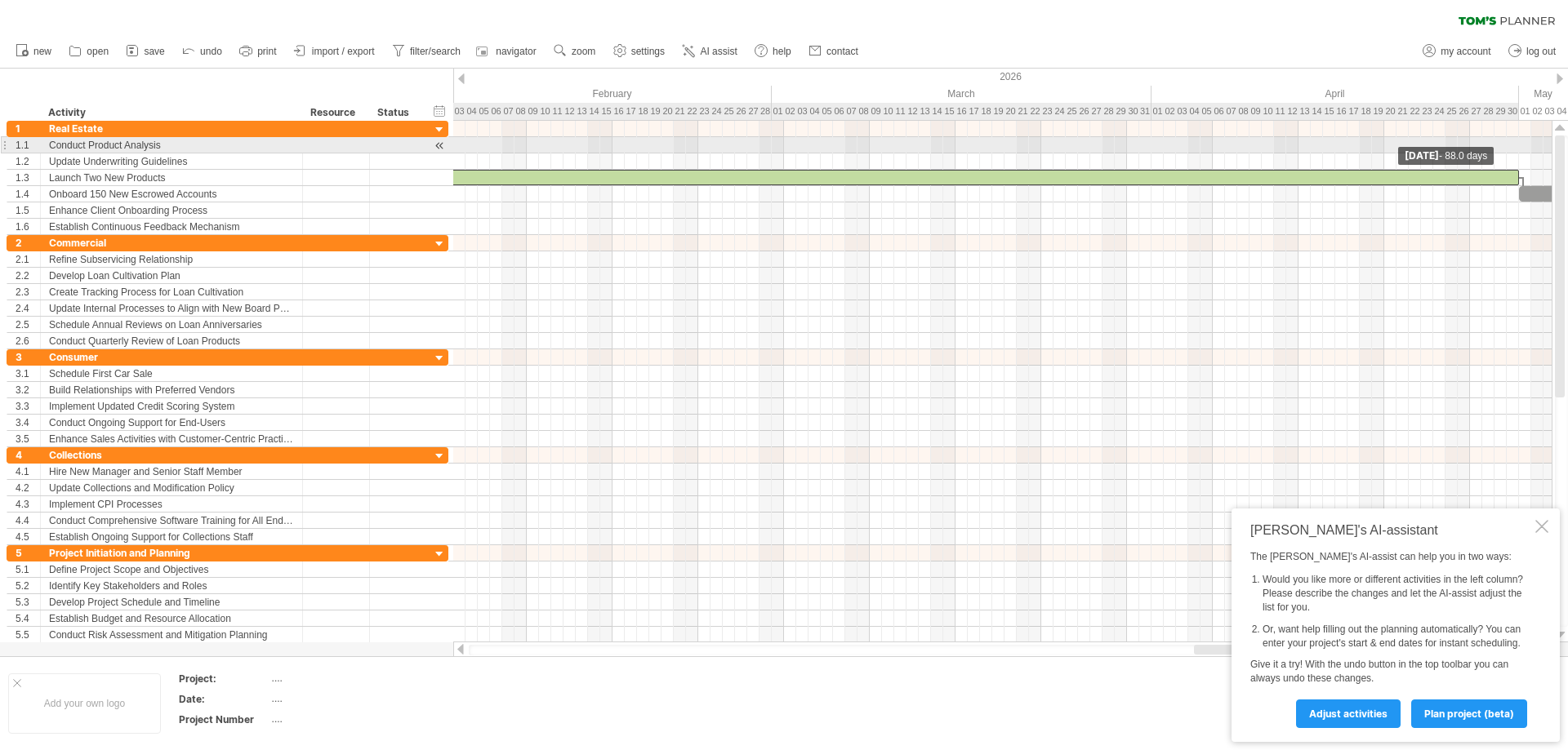
drag, startPoint x: 968, startPoint y: 174, endPoint x: 1521, endPoint y: 140, distance: 554.0
click at [1521, 140] on div "example time blocks: ***** [DATE] - 88.0 days [DATE]" at bounding box center [1002, 381] width 1099 height 522
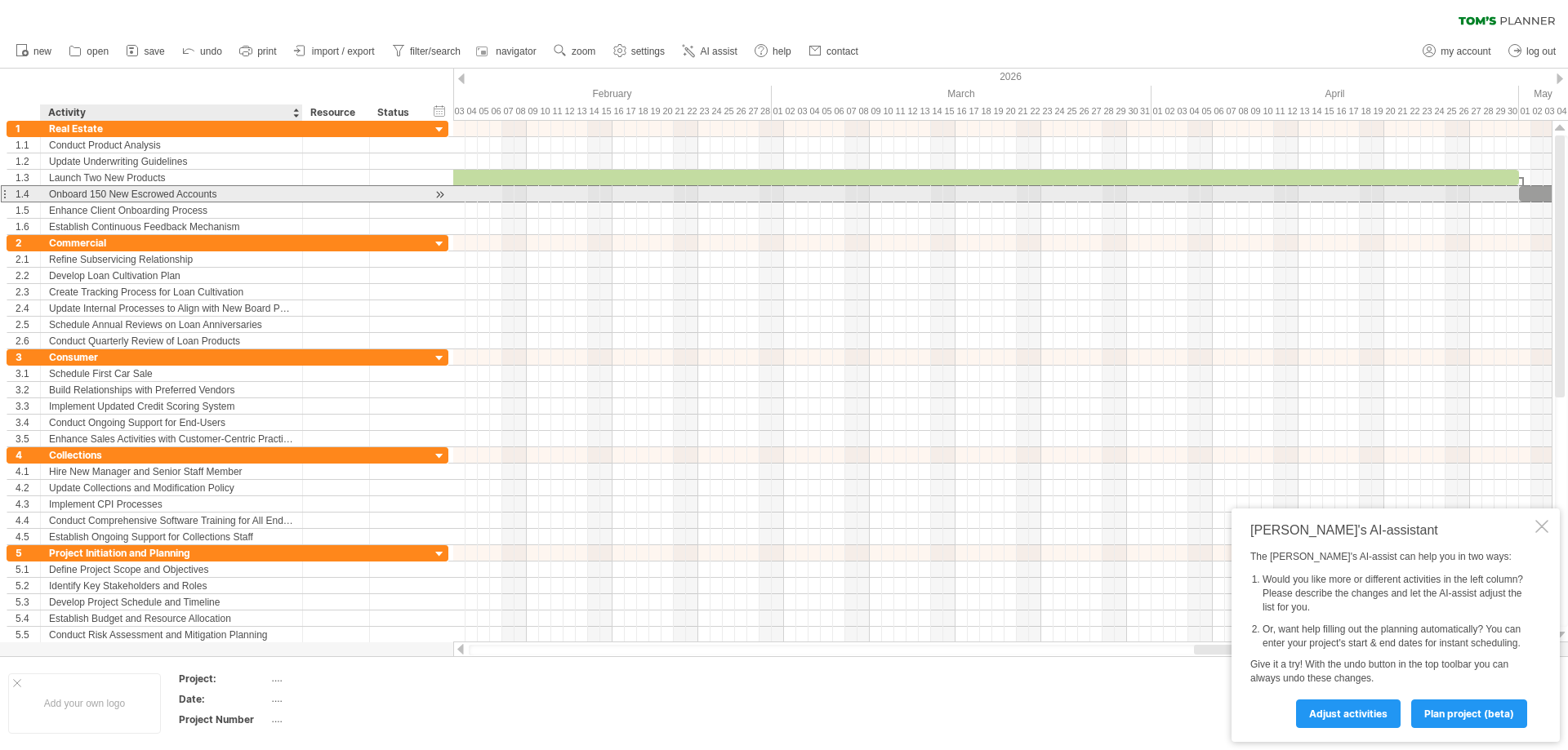
click at [206, 198] on div "Onboard 150 New Escrowed Accounts" at bounding box center [171, 194] width 245 height 15
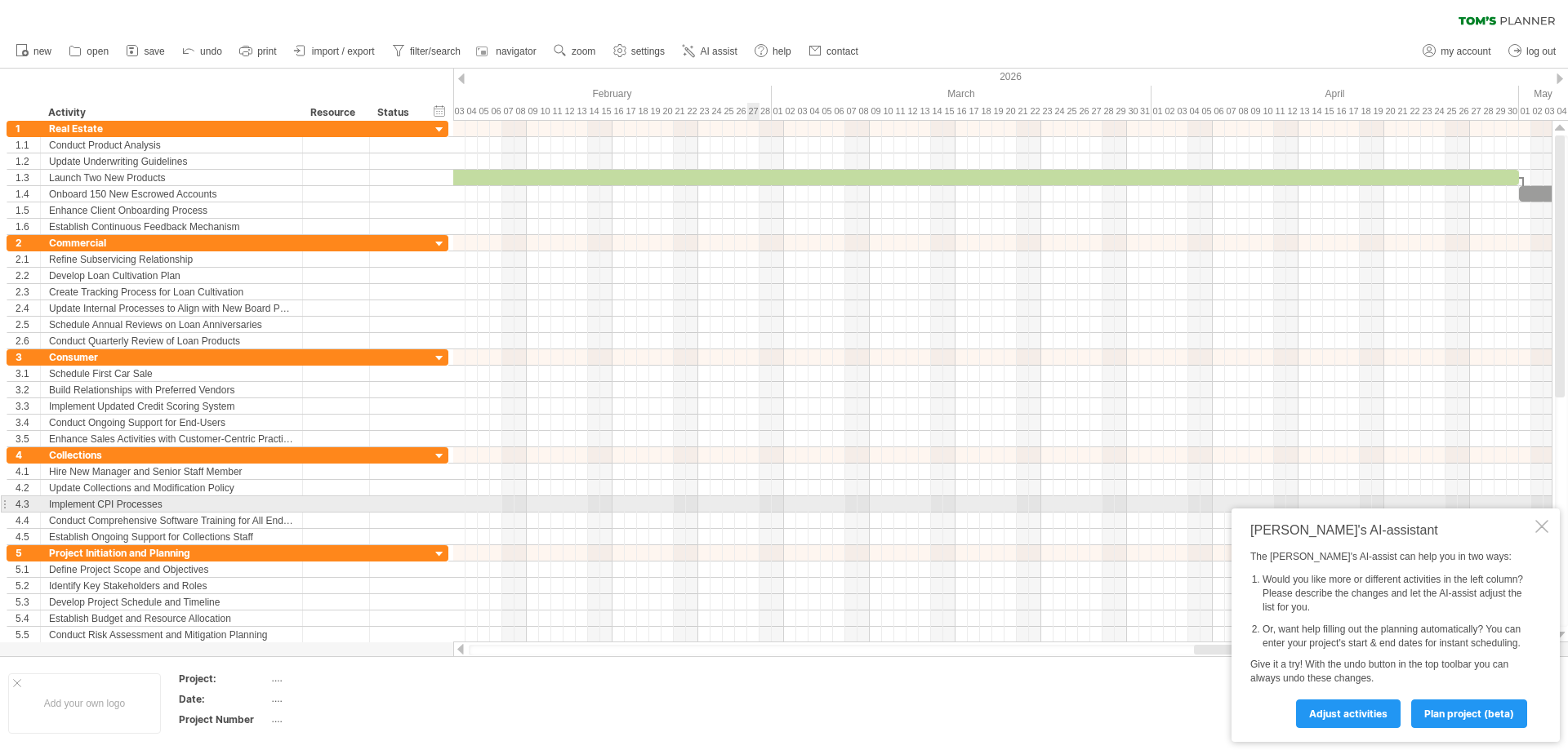
drag, startPoint x: 1369, startPoint y: 507, endPoint x: 1409, endPoint y: 522, distance: 42.7
click at [729, 508] on div "Trying to reach [DOMAIN_NAME] Connected again... 0% clear filter new 1" at bounding box center [784, 375] width 1568 height 750
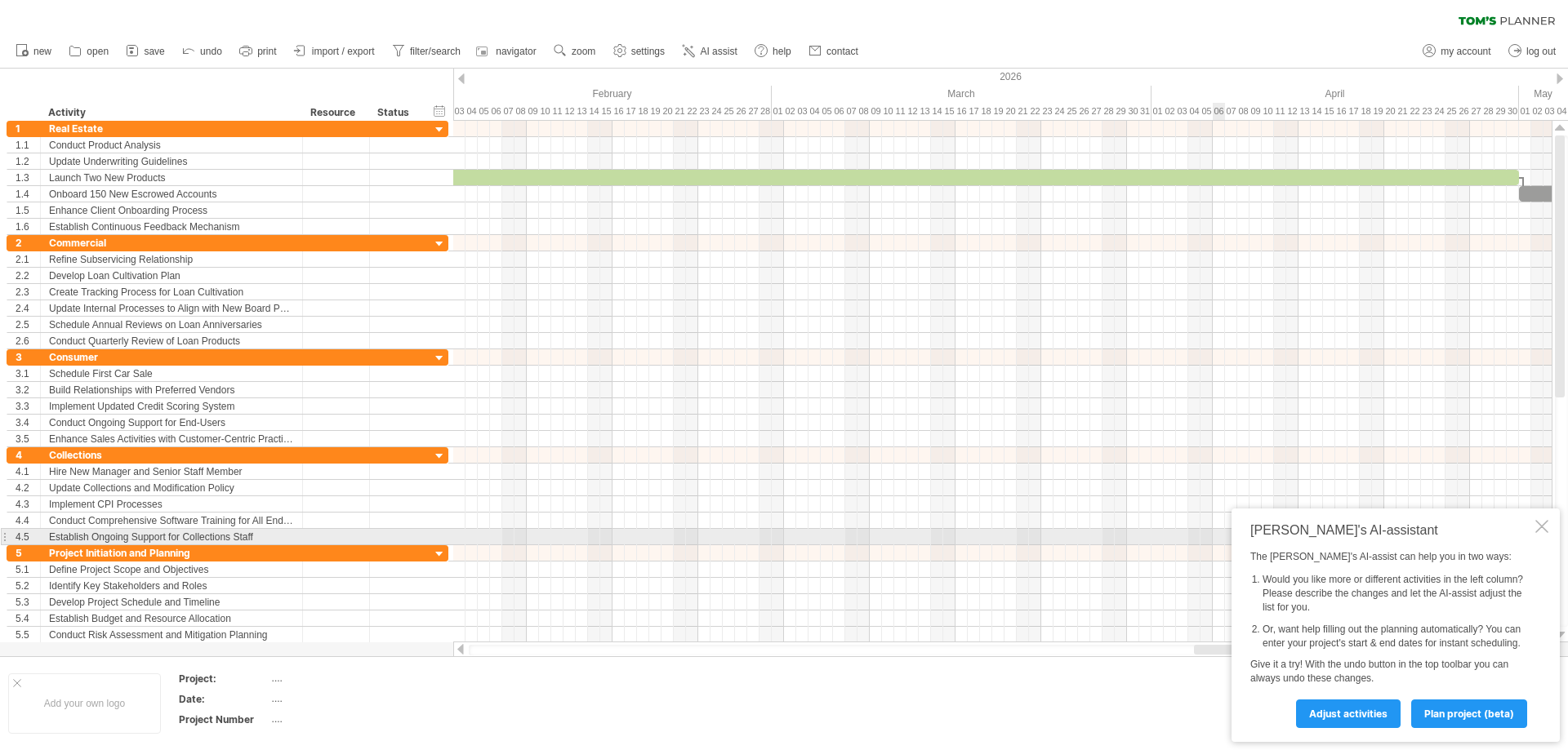
drag, startPoint x: 1499, startPoint y: 507, endPoint x: 1413, endPoint y: 531, distance: 89.3
click at [1413, 531] on div "[PERSON_NAME]'s AI-assistant The [PERSON_NAME]'s AI-assist can help you in two …" at bounding box center [1395, 624] width 328 height 233
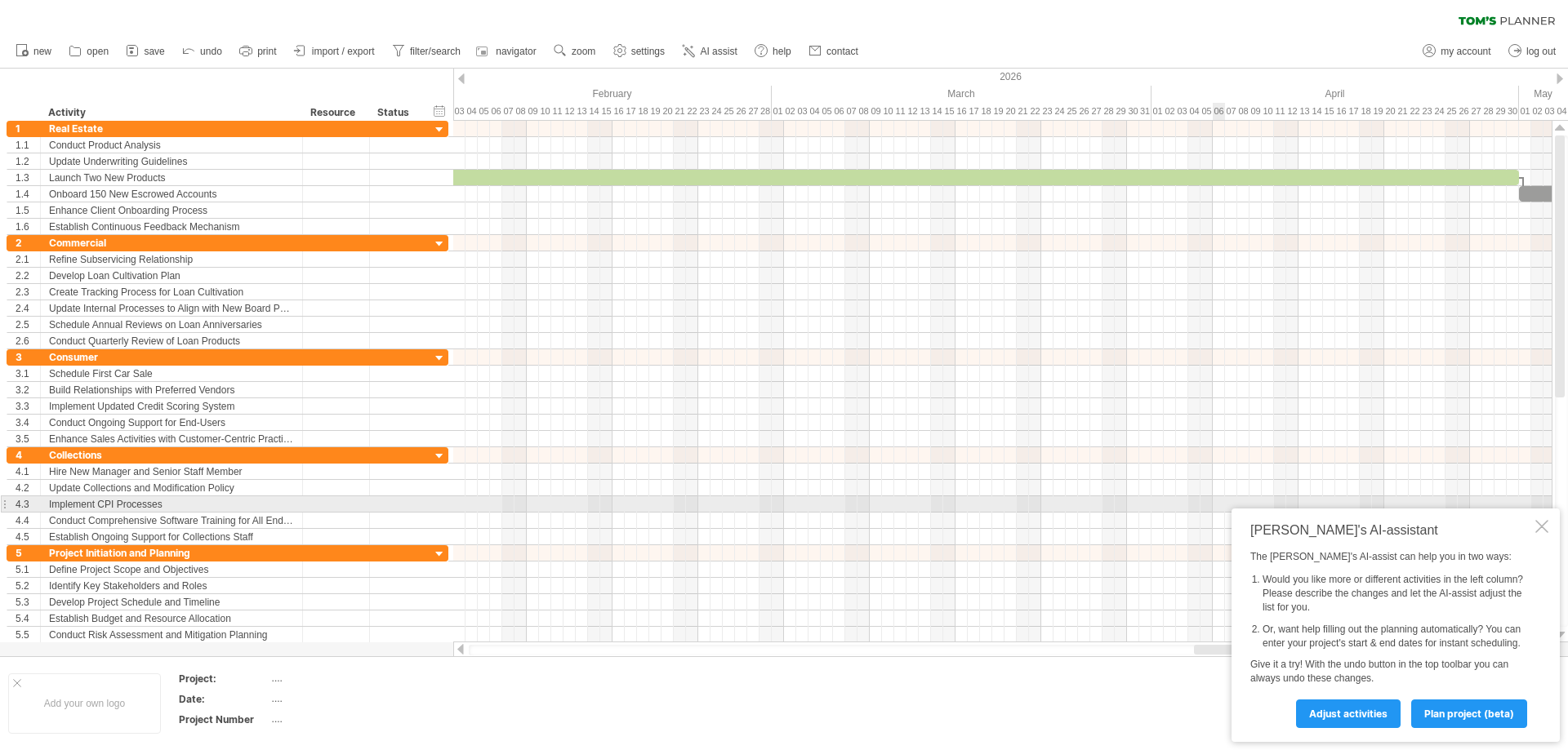
click at [1542, 520] on div at bounding box center [1541, 525] width 13 height 13
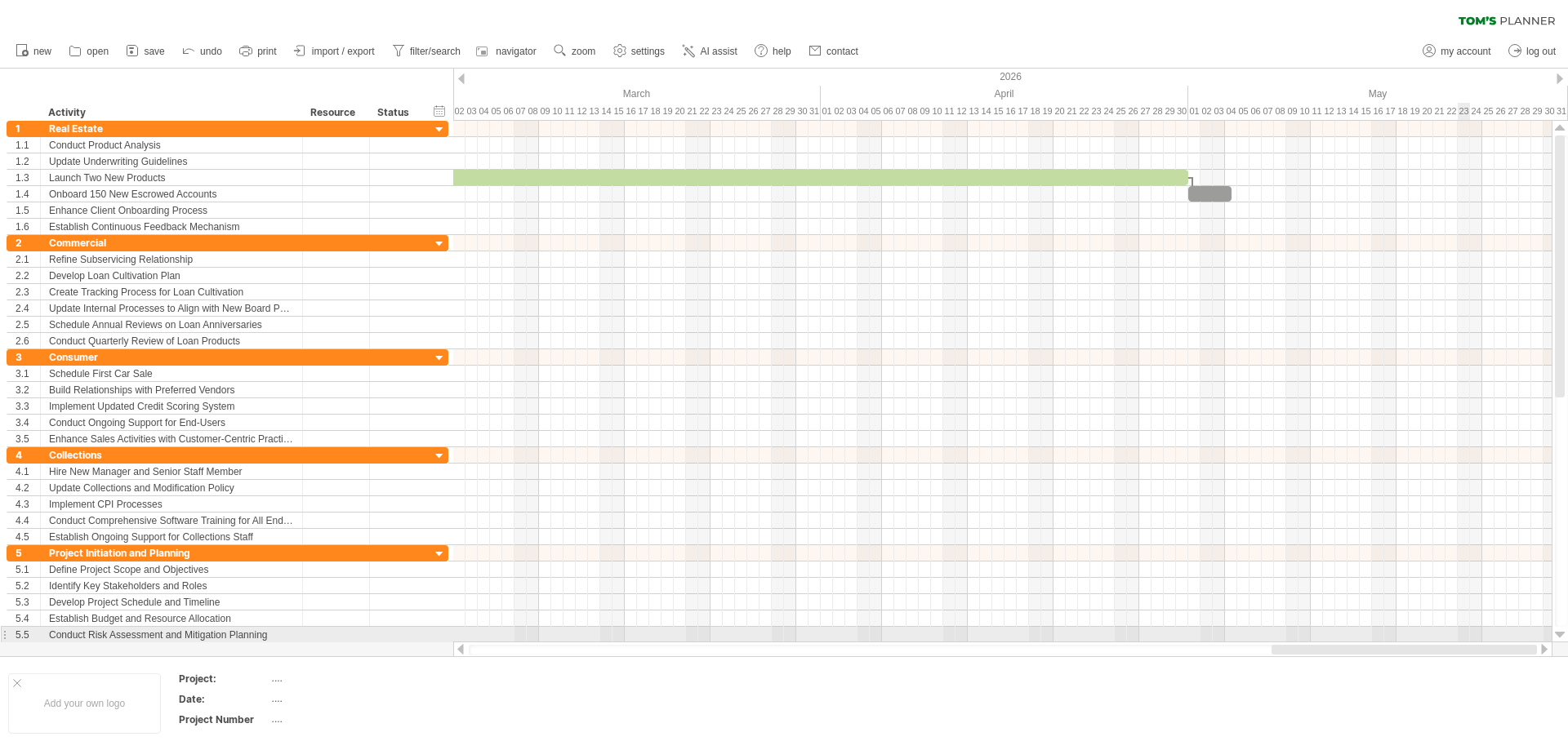
drag, startPoint x: 1307, startPoint y: 645, endPoint x: 1478, endPoint y: 629, distance: 171.7
click at [1485, 633] on div "Trying to reach [DOMAIN_NAME] Connected again... 0% clear filter new 1" at bounding box center [784, 375] width 1568 height 750
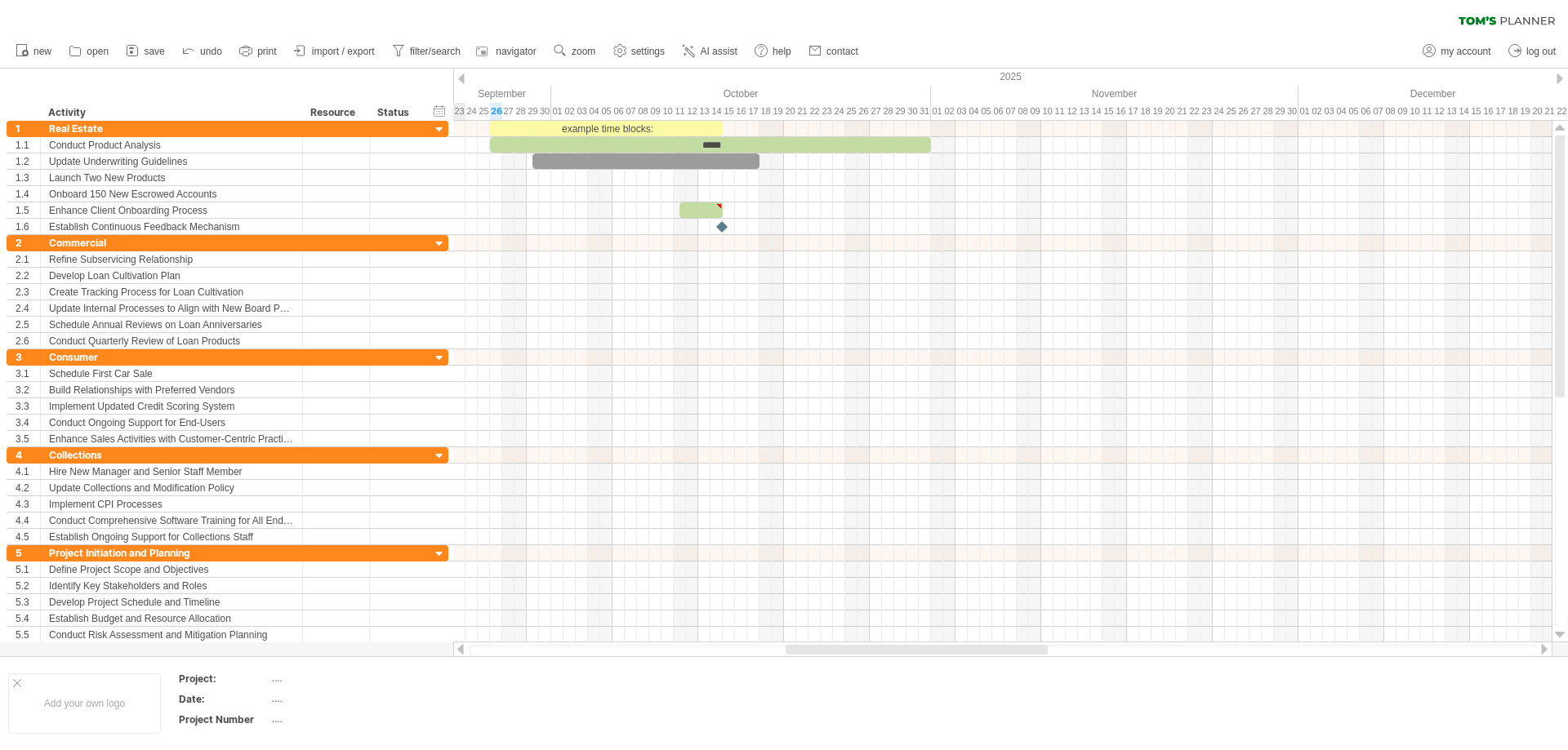
drag, startPoint x: 1369, startPoint y: 649, endPoint x: 936, endPoint y: 654, distance: 433.0
click at [936, 654] on div at bounding box center [916, 649] width 262 height 10
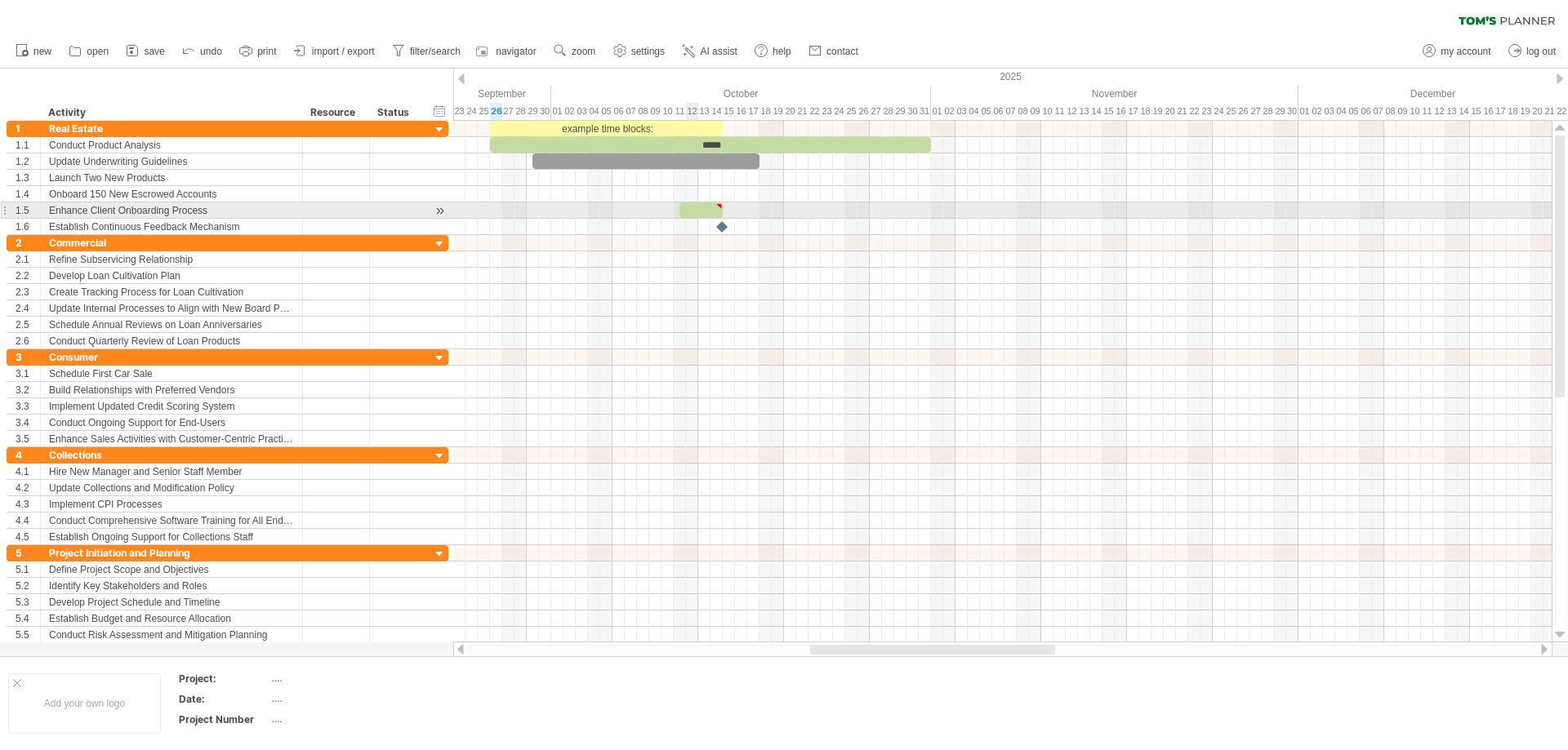
type textarea "**********"
